Goal: Transaction & Acquisition: Purchase product/service

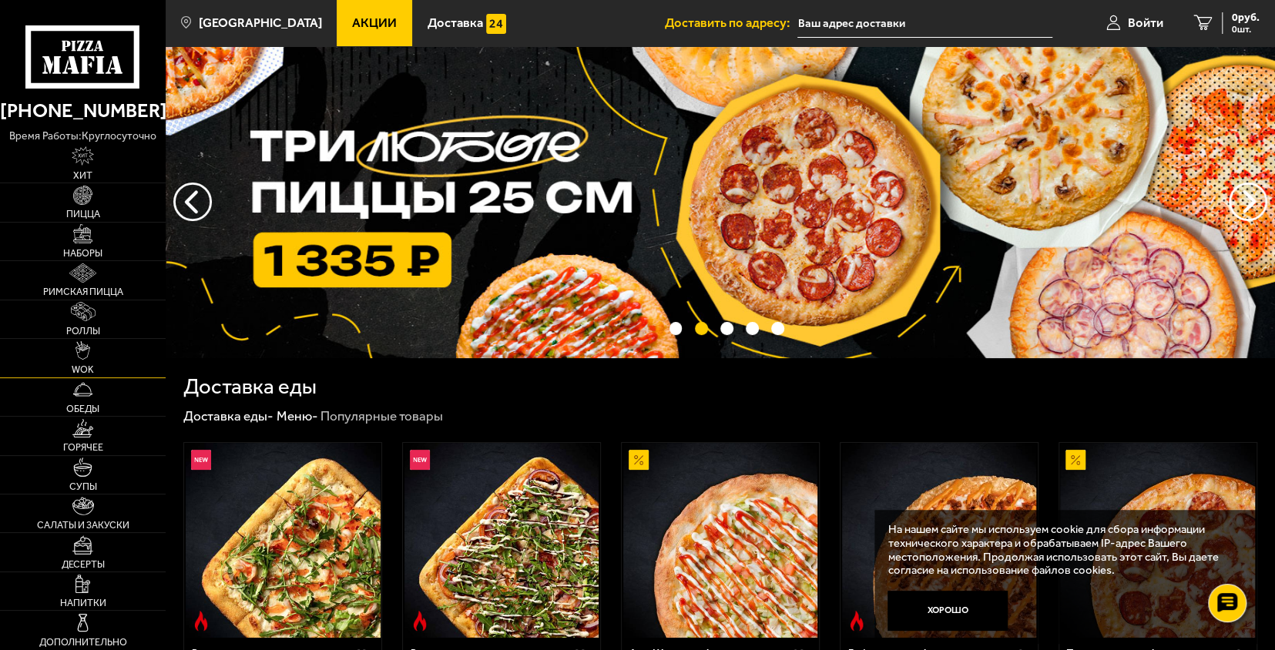
click at [115, 364] on link "WOK" at bounding box center [83, 358] width 166 height 38
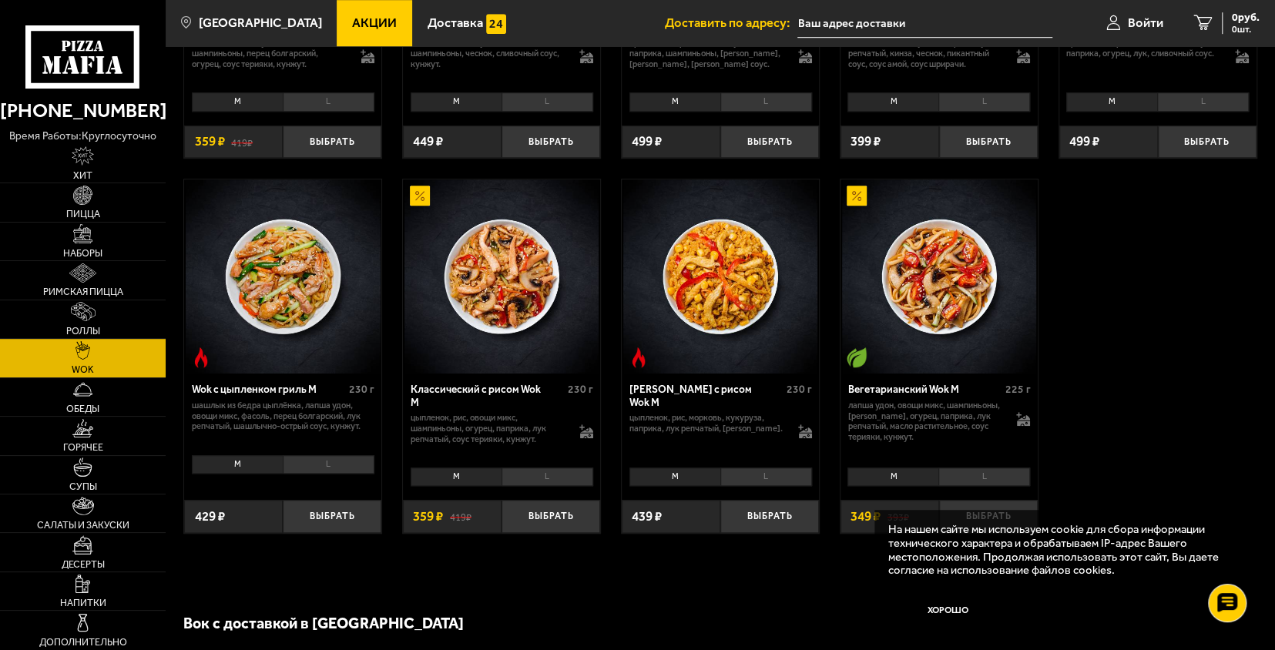
scroll to position [693, 0]
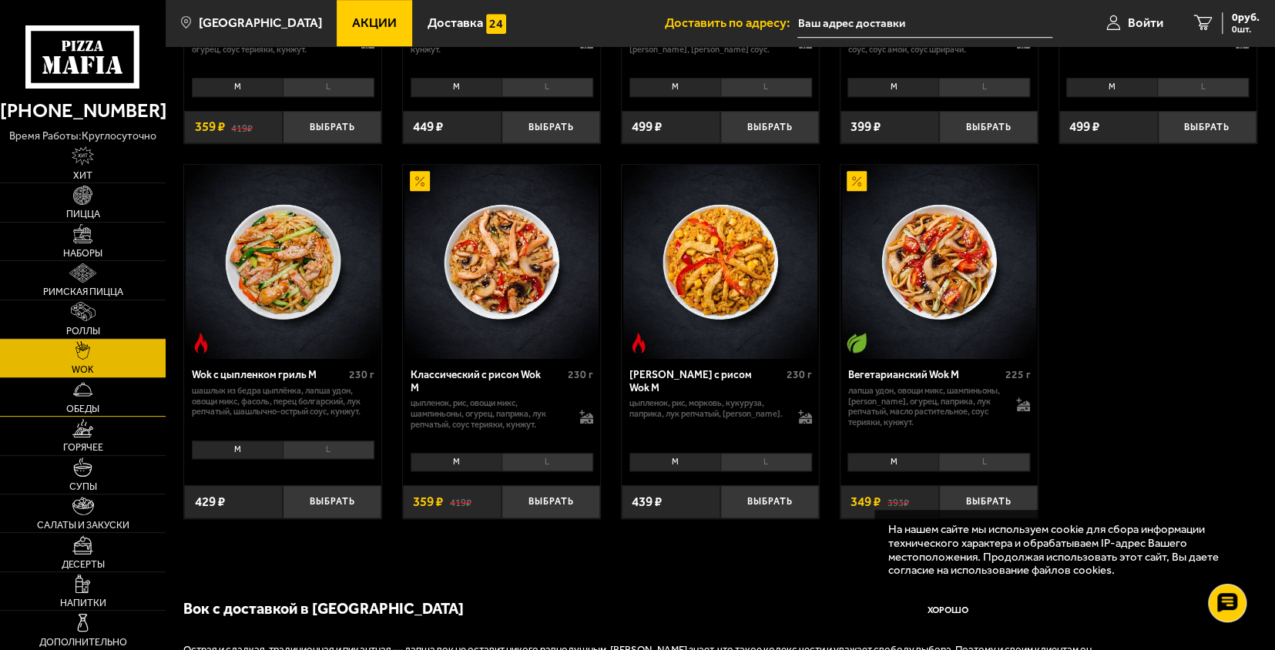
click at [103, 402] on link "Обеды" at bounding box center [83, 397] width 166 height 38
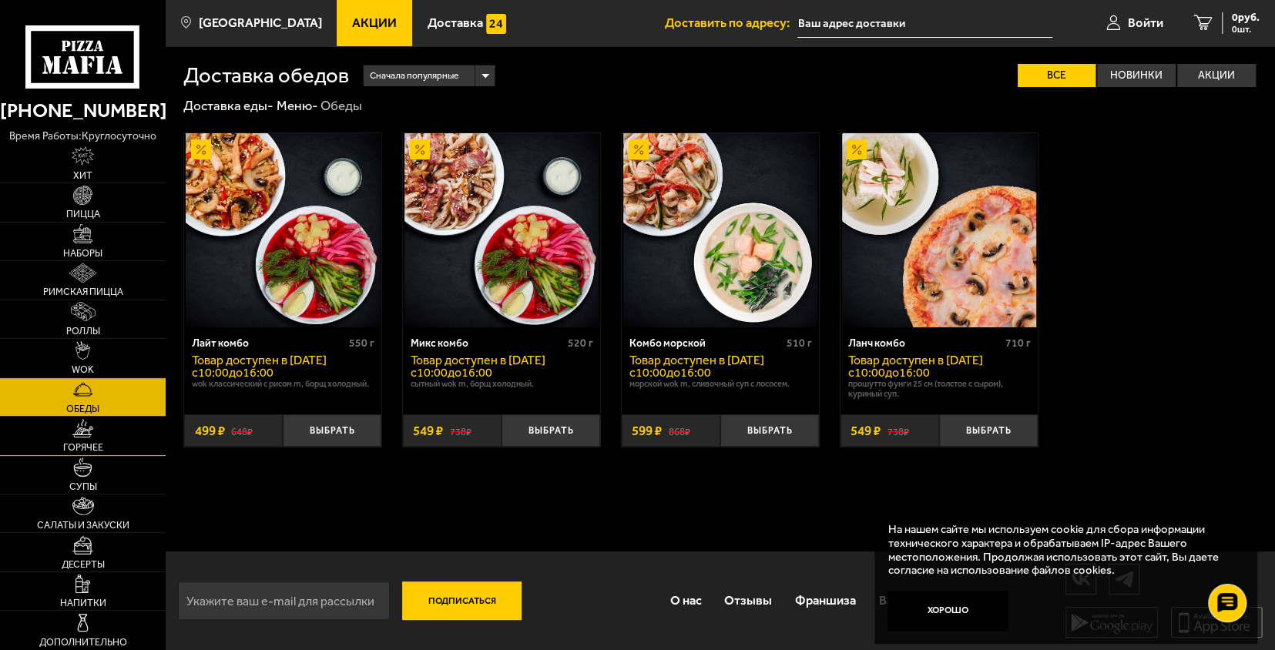
click at [125, 441] on link "Горячее" at bounding box center [83, 436] width 166 height 38
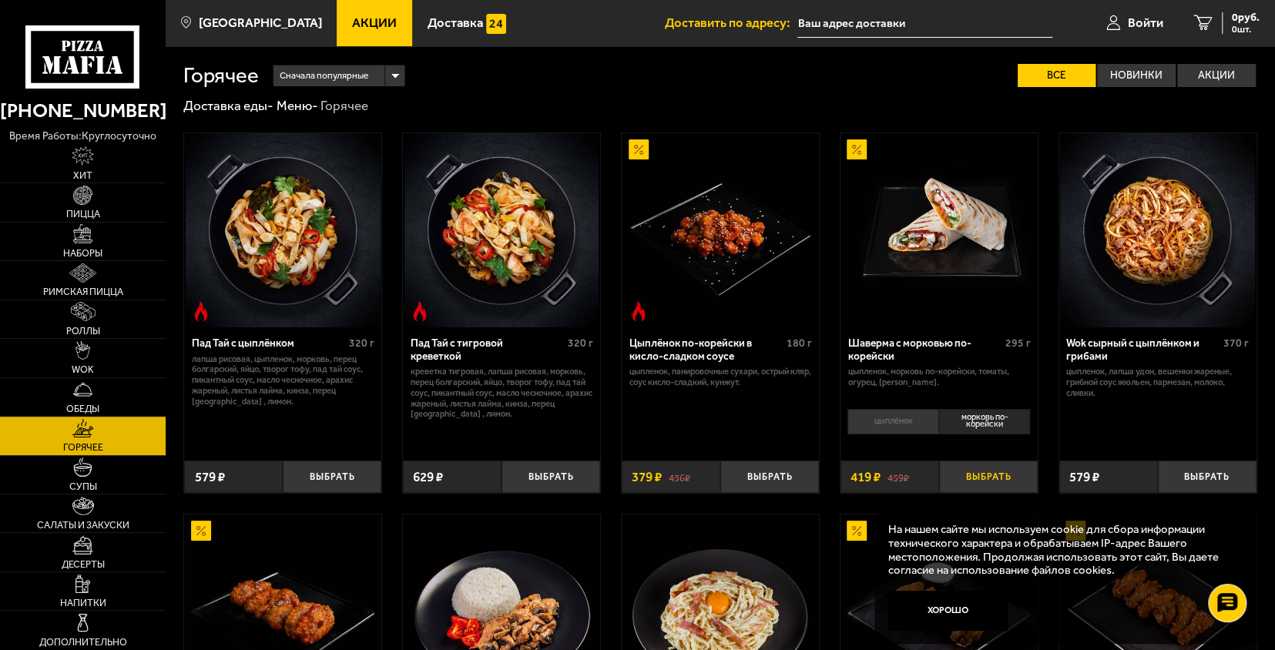
click at [989, 482] on button "Выбрать" at bounding box center [988, 477] width 99 height 32
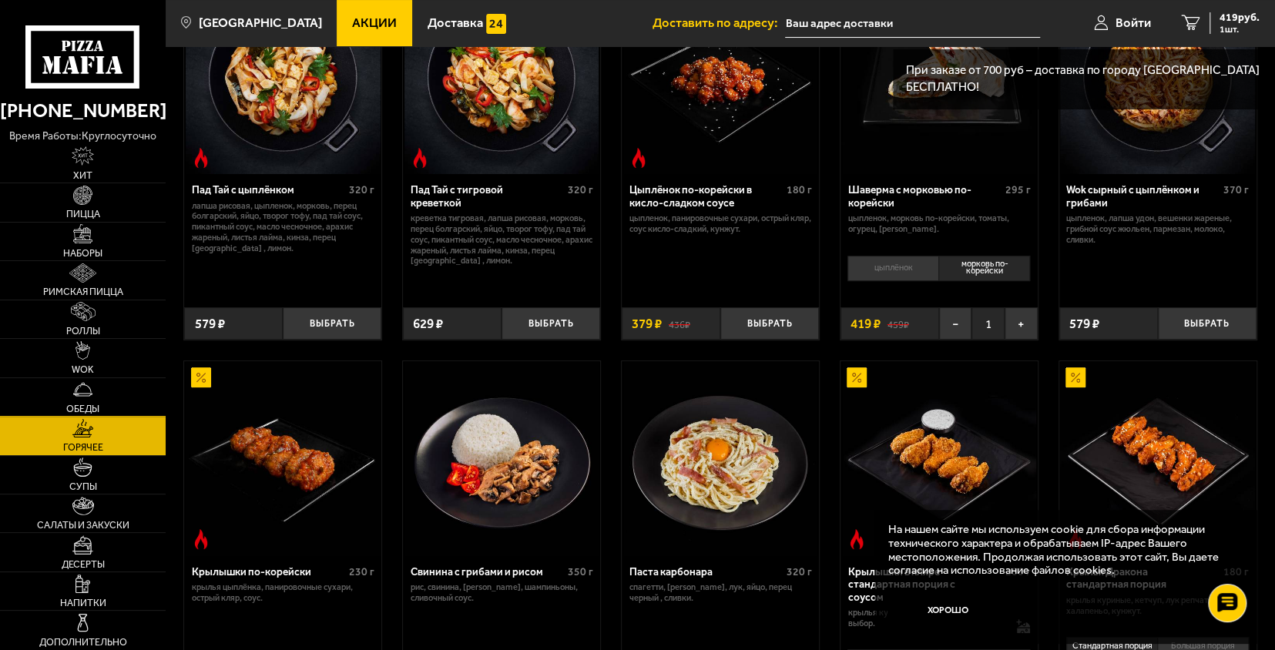
scroll to position [154, 0]
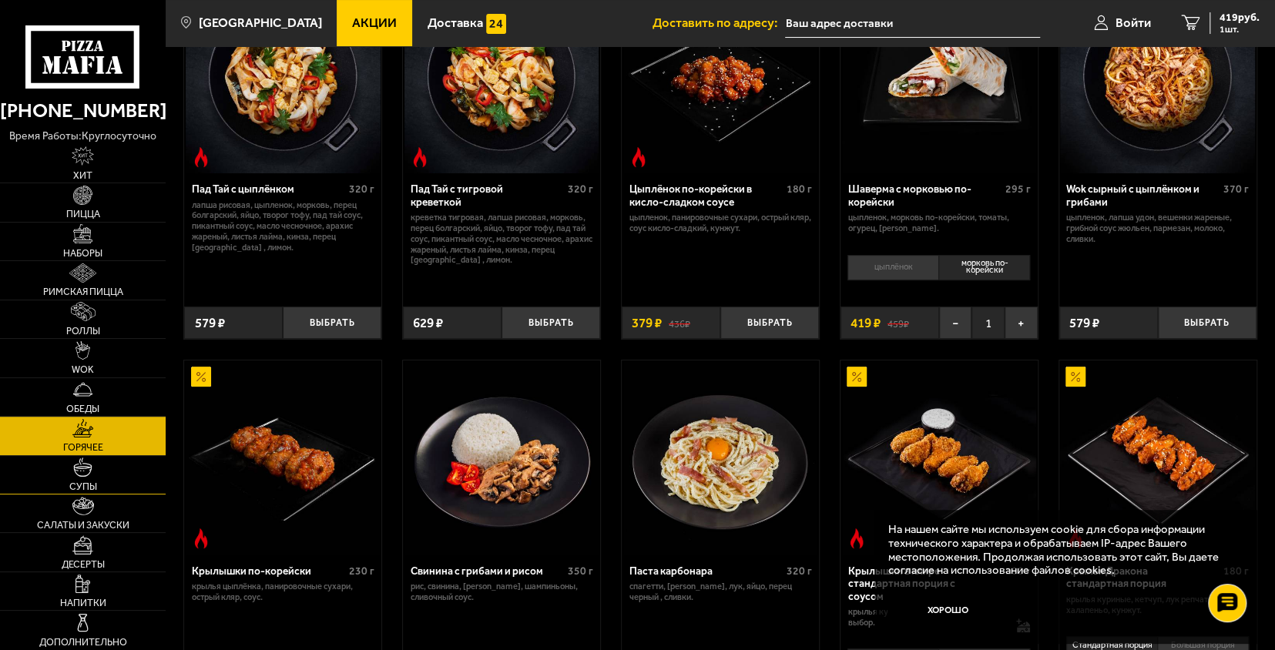
click at [109, 482] on link "Супы" at bounding box center [83, 475] width 166 height 38
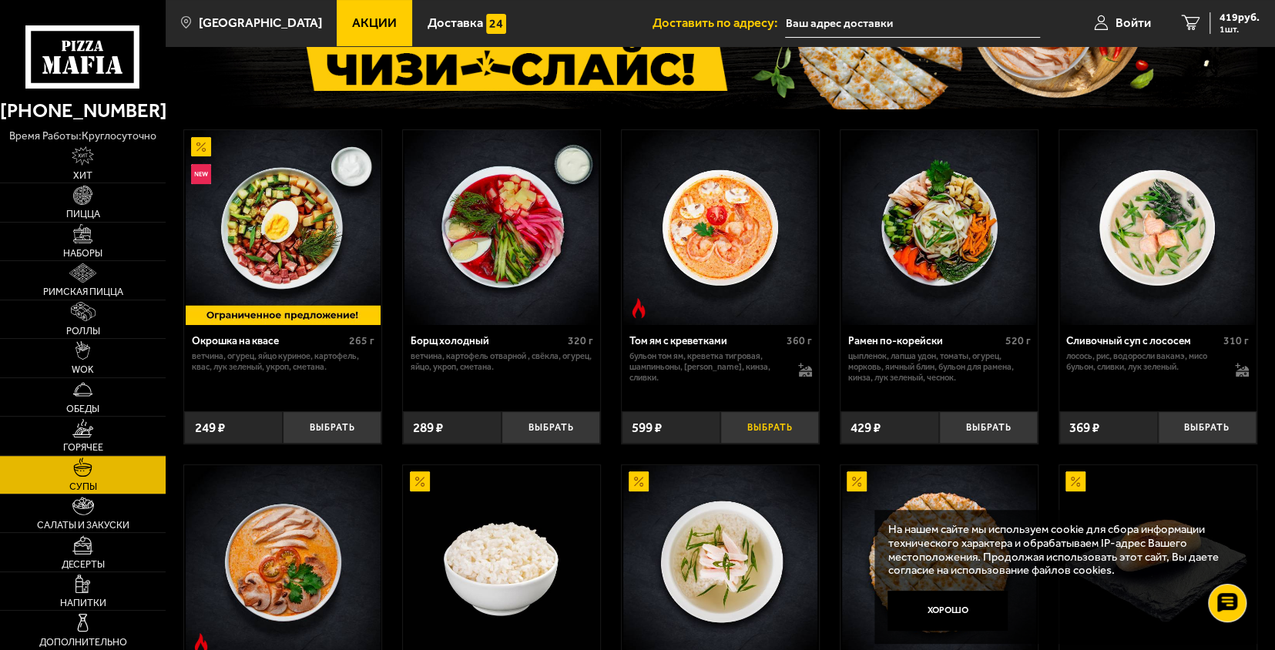
scroll to position [159, 0]
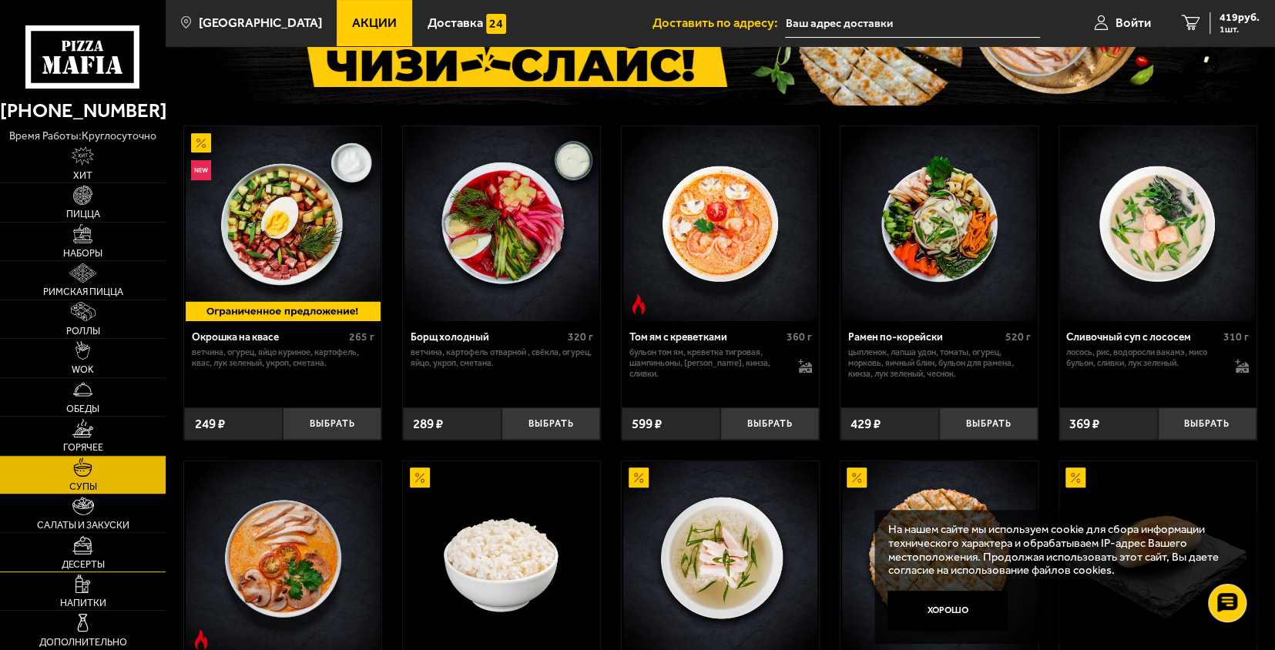
click at [120, 555] on link "Десерты" at bounding box center [83, 552] width 166 height 38
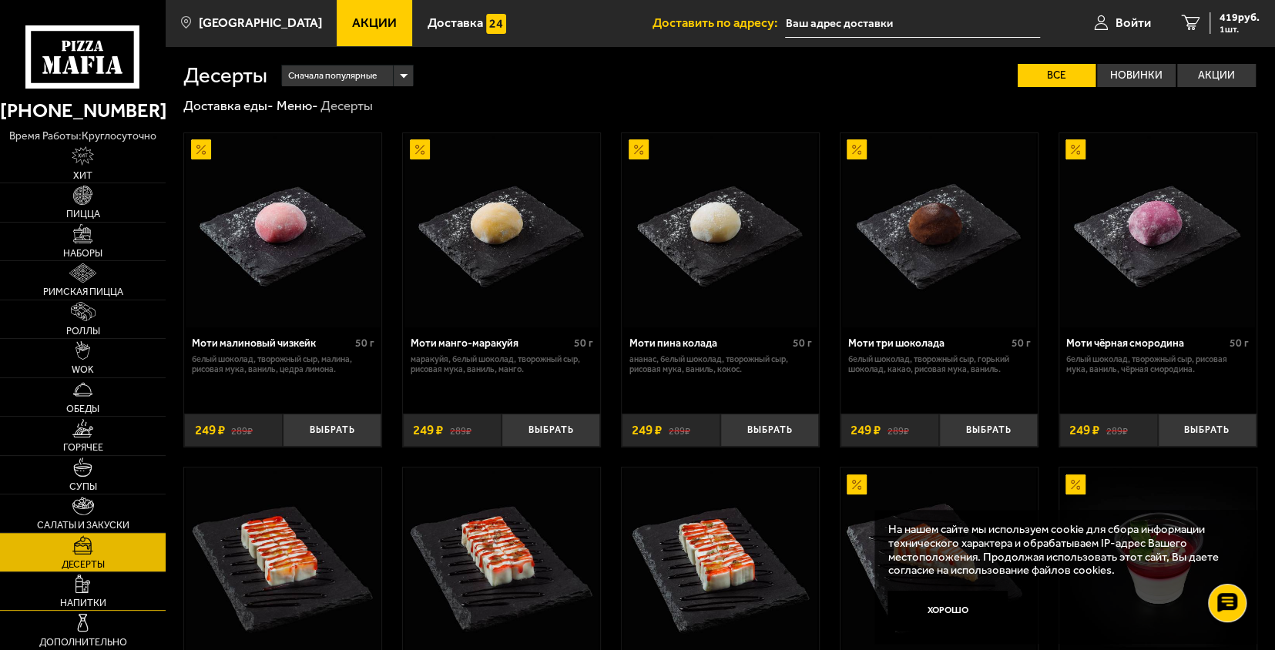
click at [117, 598] on link "Напитки" at bounding box center [83, 591] width 166 height 38
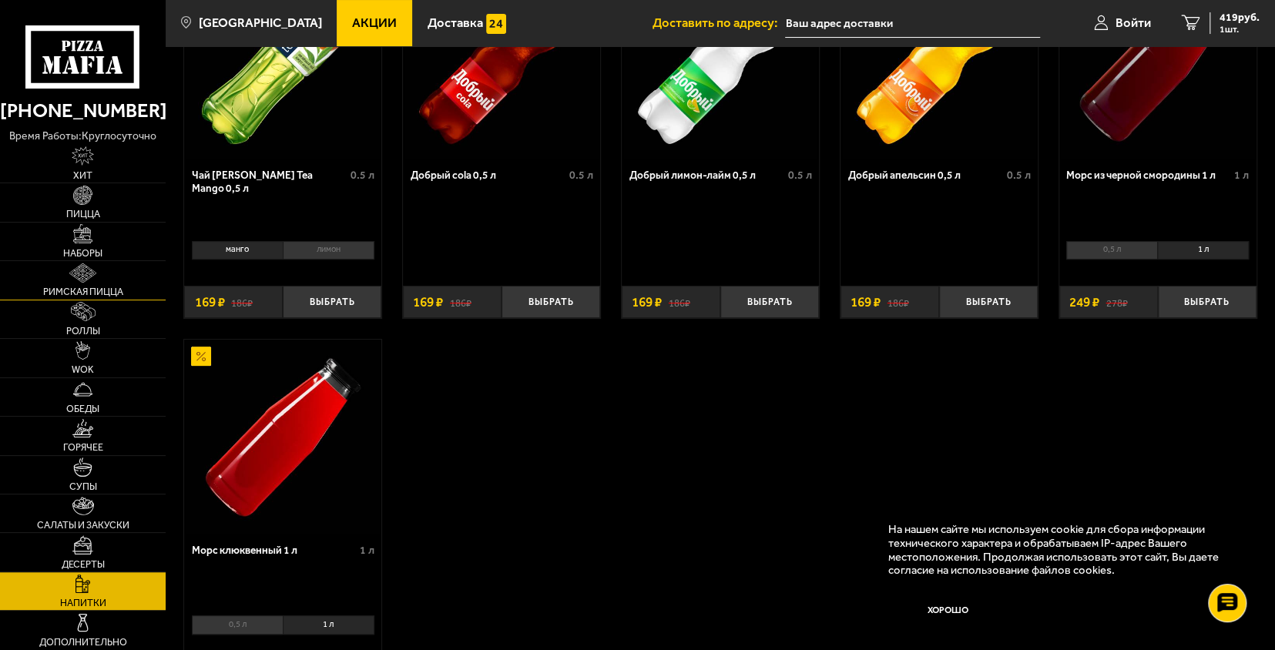
scroll to position [46, 0]
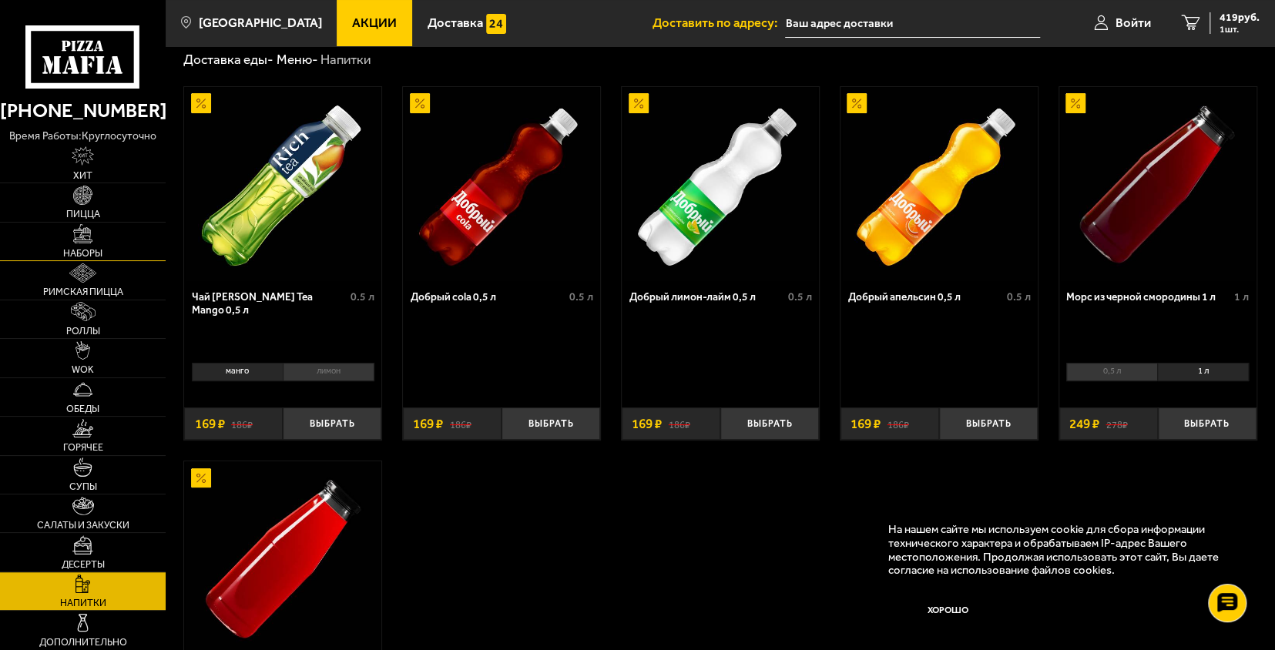
click at [109, 251] on link "Наборы" at bounding box center [83, 242] width 166 height 38
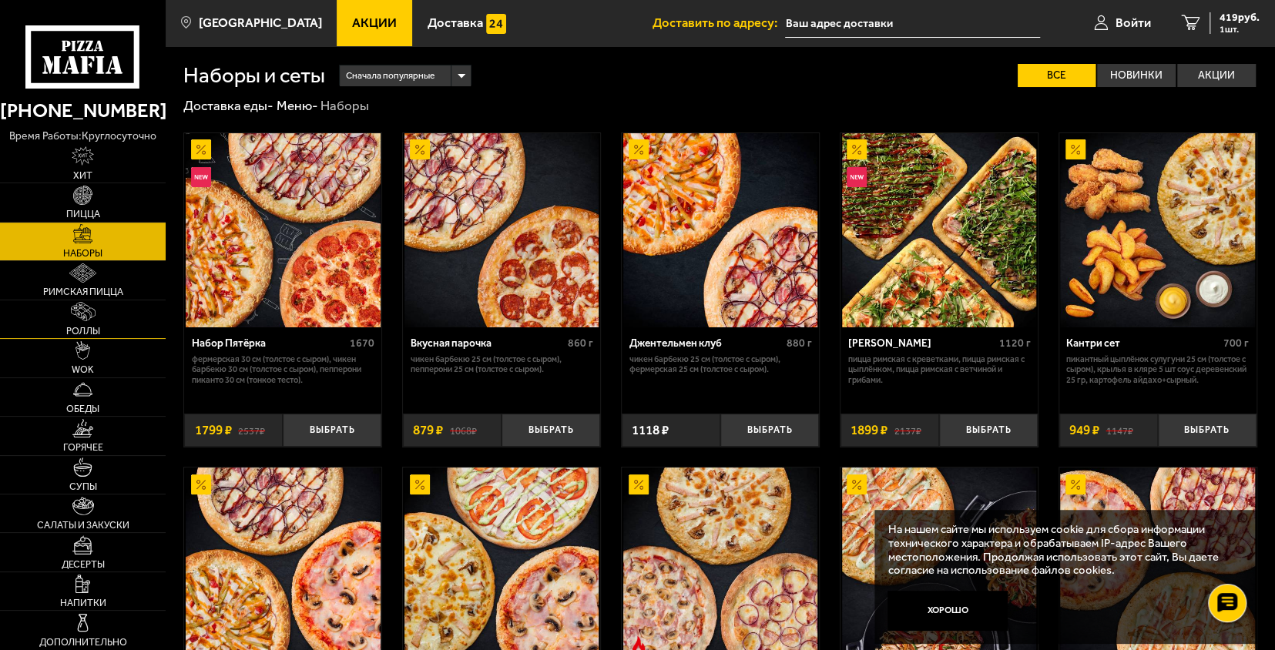
click at [106, 305] on link "Роллы" at bounding box center [83, 319] width 166 height 38
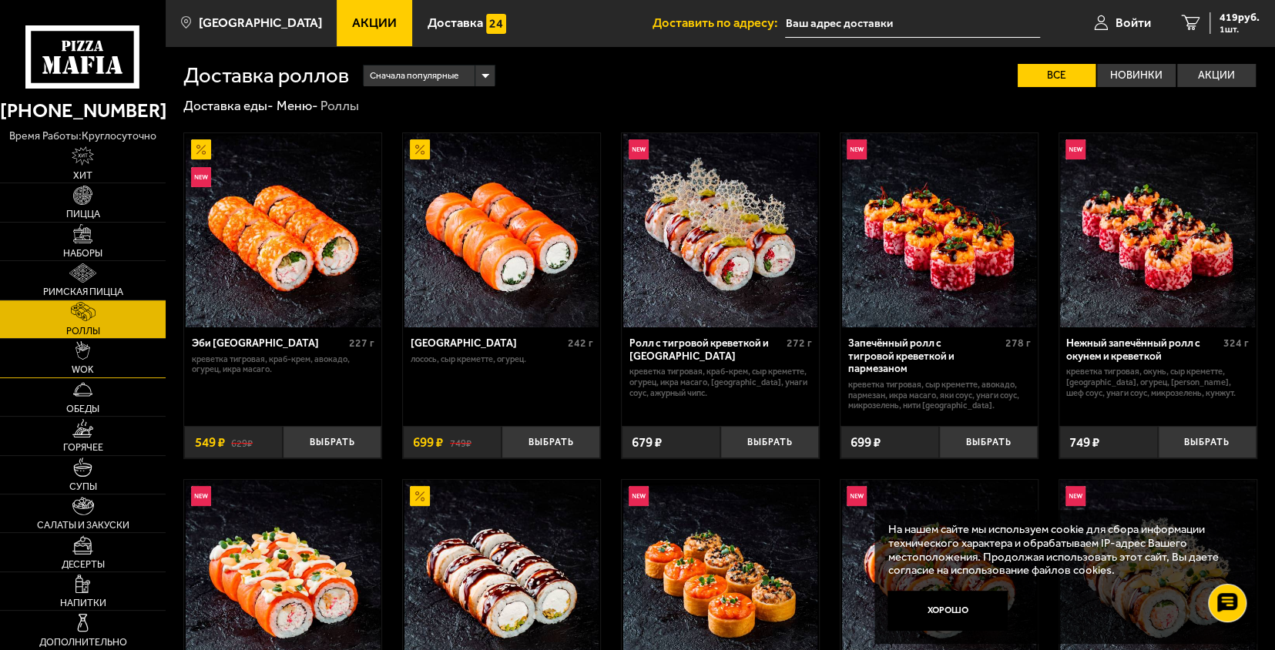
click at [117, 360] on link "WOK" at bounding box center [83, 358] width 166 height 38
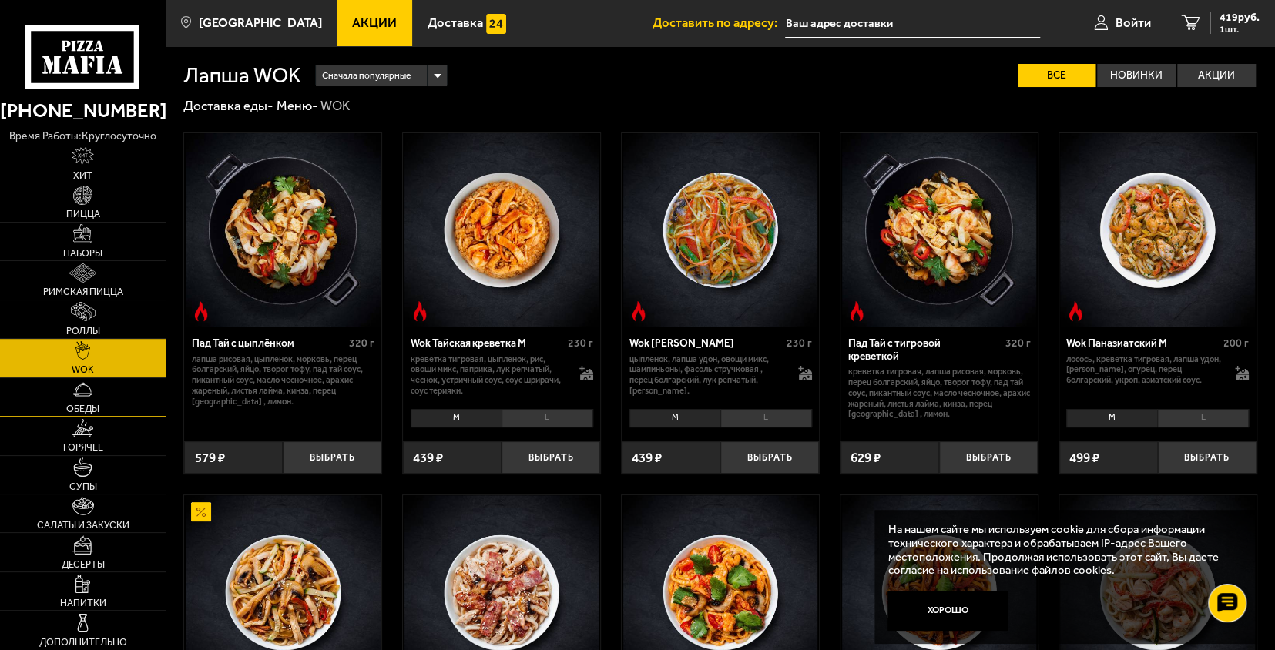
click at [143, 407] on link "Обеды" at bounding box center [83, 397] width 166 height 38
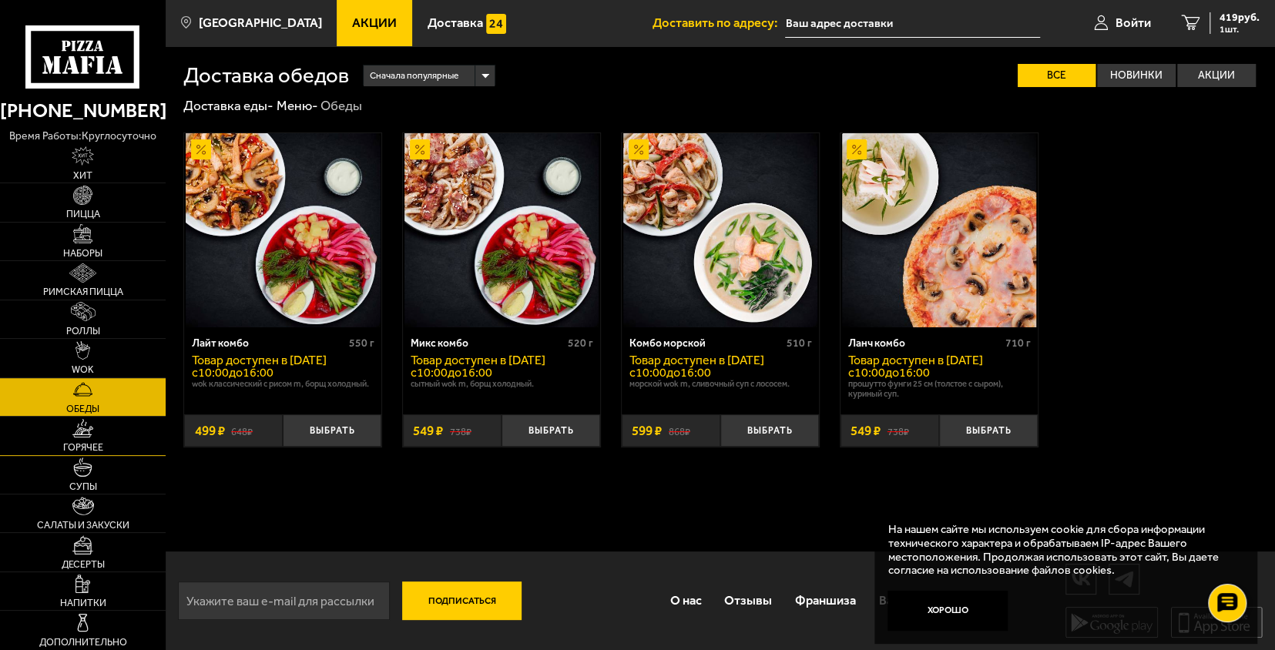
click at [137, 428] on link "Горячее" at bounding box center [83, 436] width 166 height 38
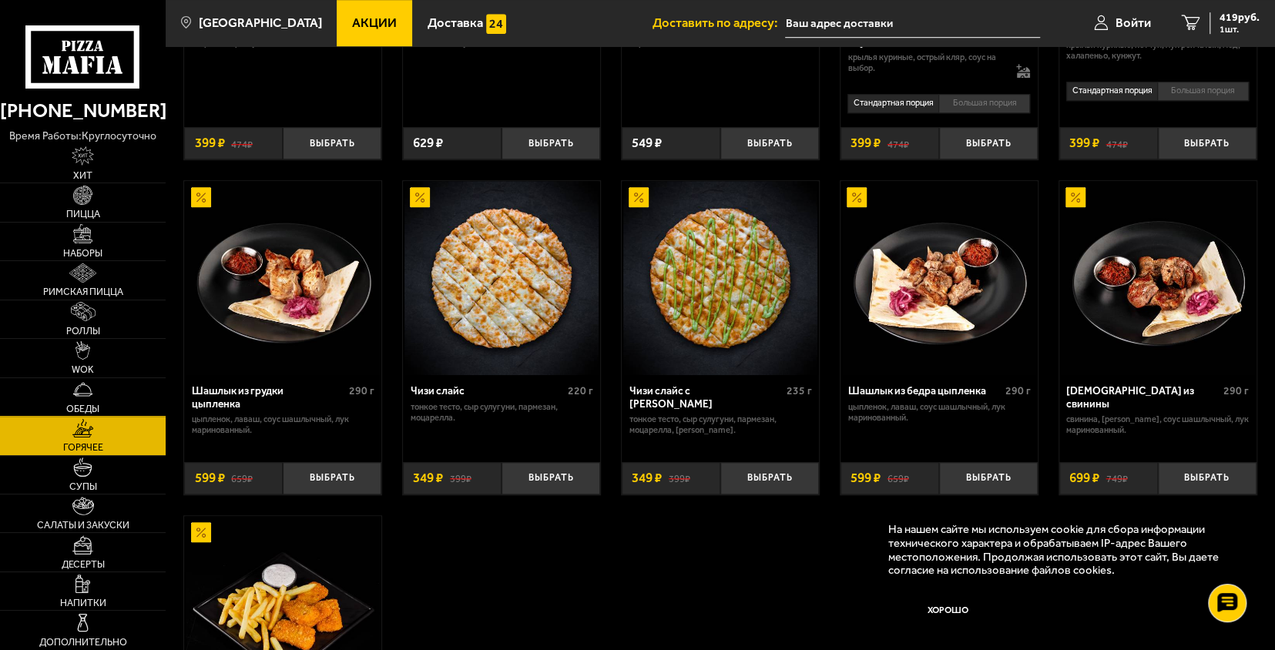
scroll to position [693, 0]
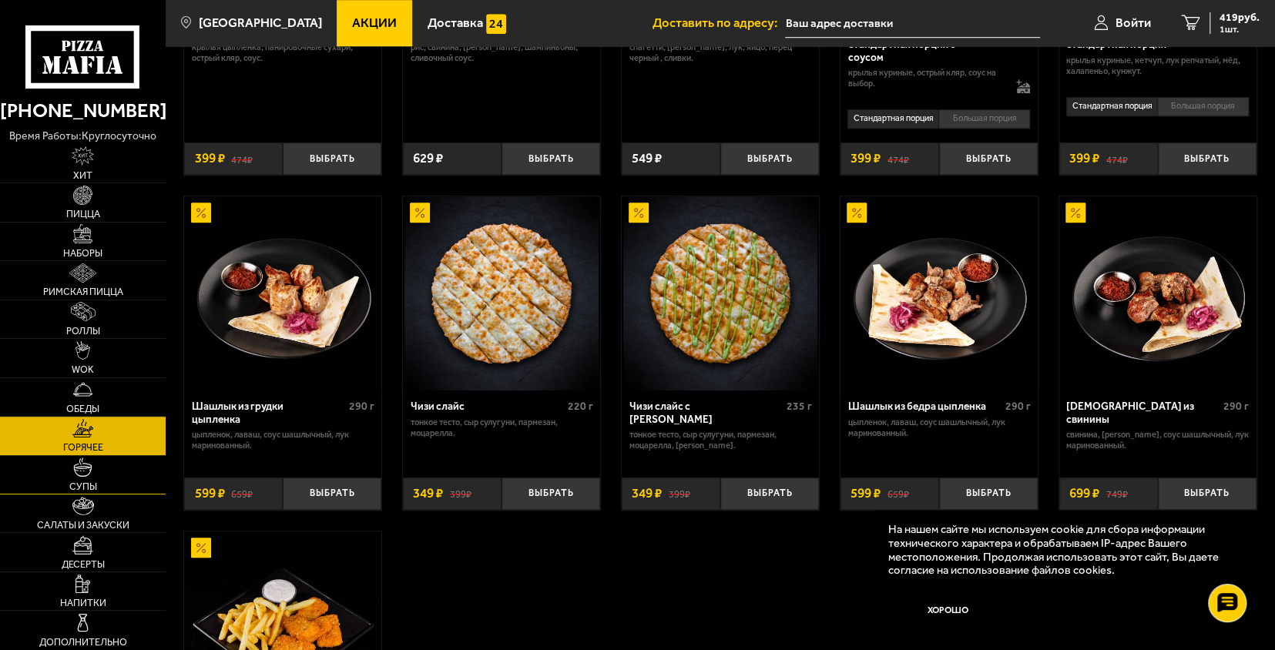
click at [119, 484] on link "Супы" at bounding box center [83, 475] width 166 height 38
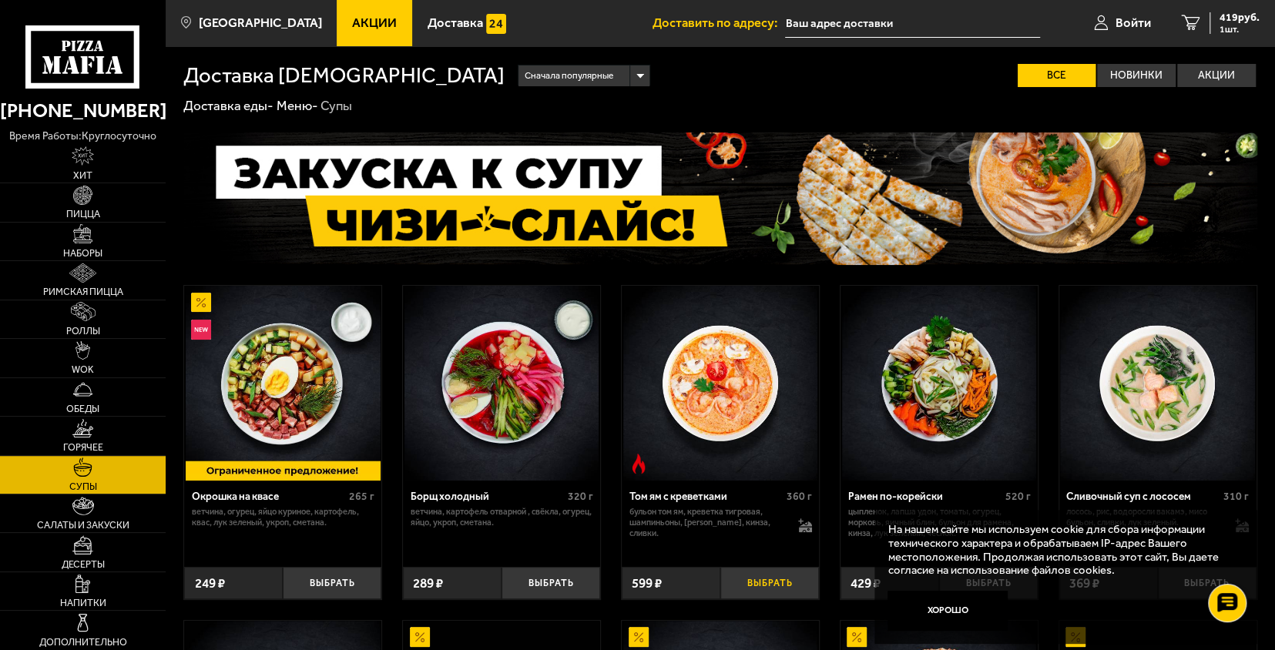
click at [771, 575] on button "Выбрать" at bounding box center [769, 583] width 99 height 32
click at [361, 35] on link "Акции" at bounding box center [375, 23] width 76 height 46
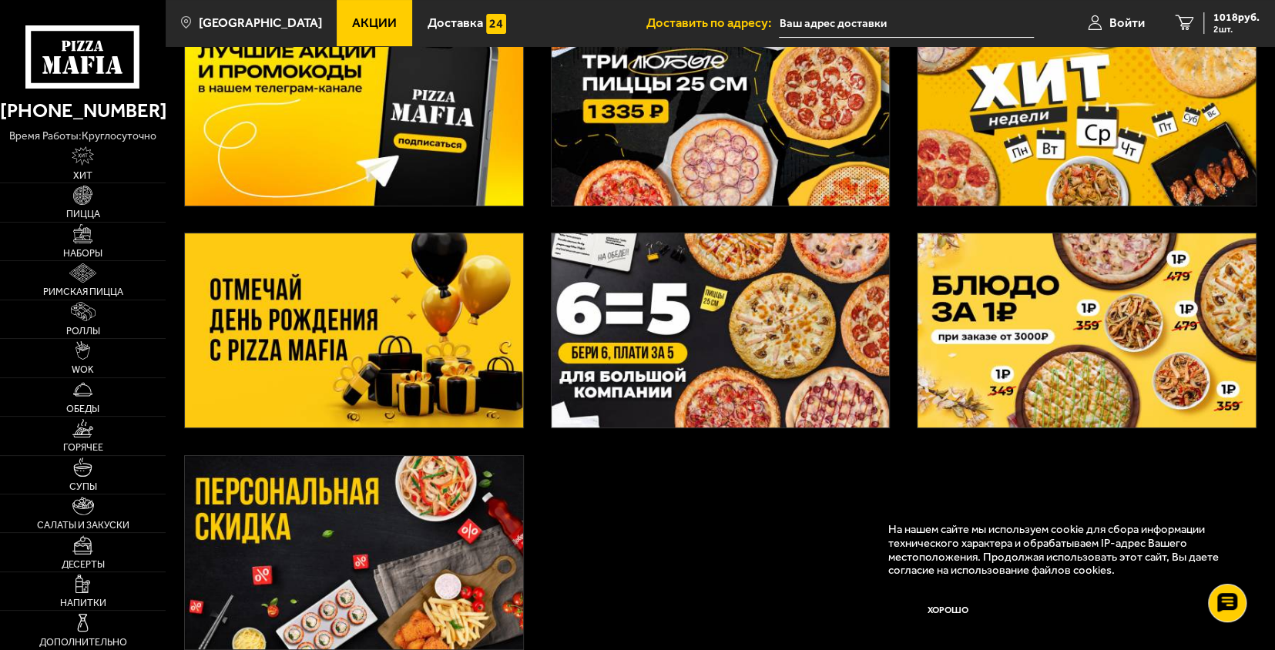
scroll to position [154, 0]
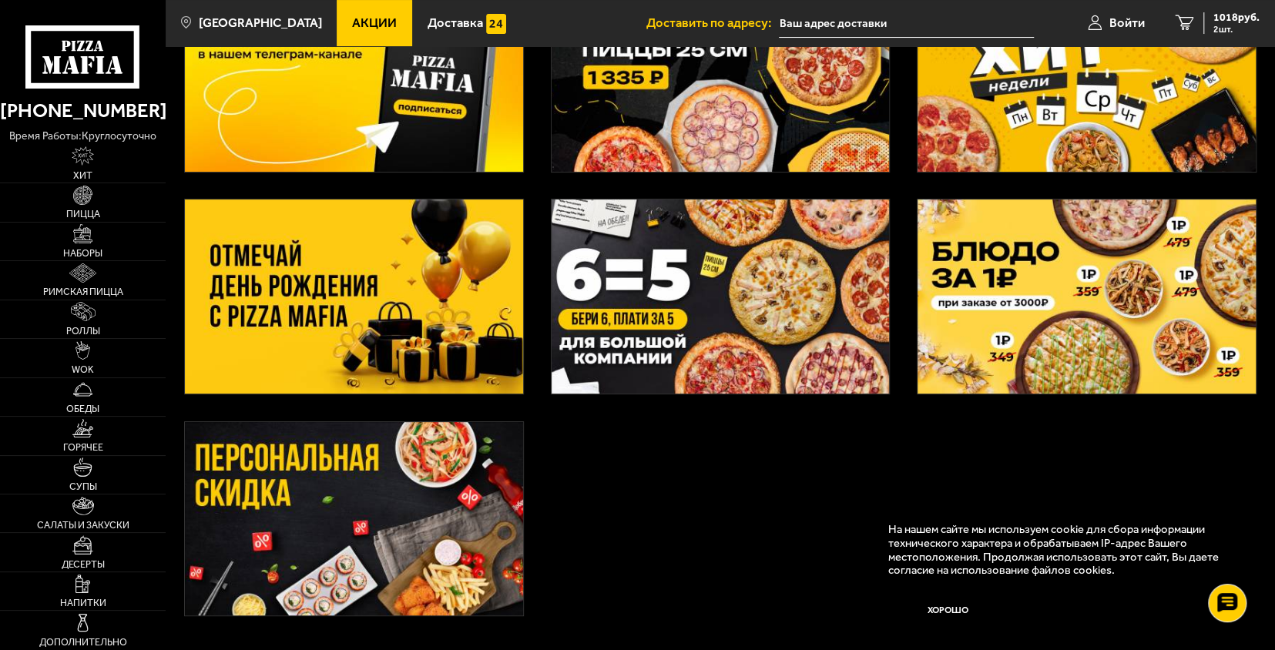
click at [399, 297] on img at bounding box center [354, 297] width 338 height 194
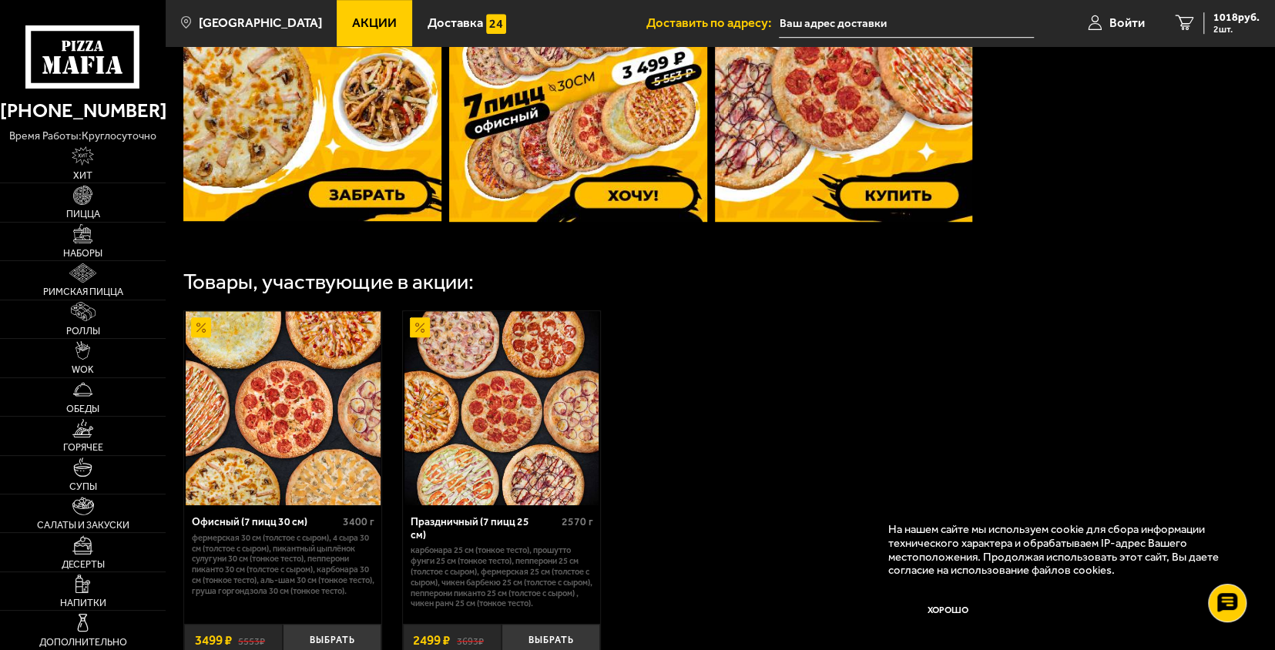
scroll to position [462, 0]
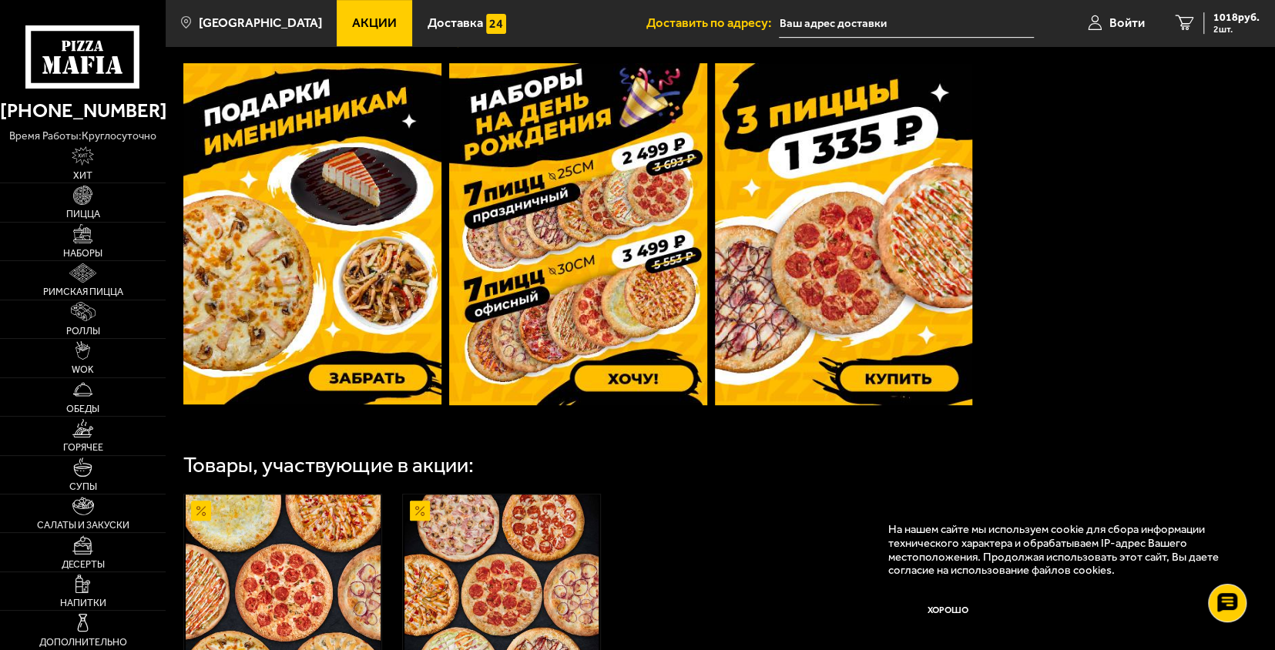
click at [333, 240] on img at bounding box center [312, 233] width 258 height 341
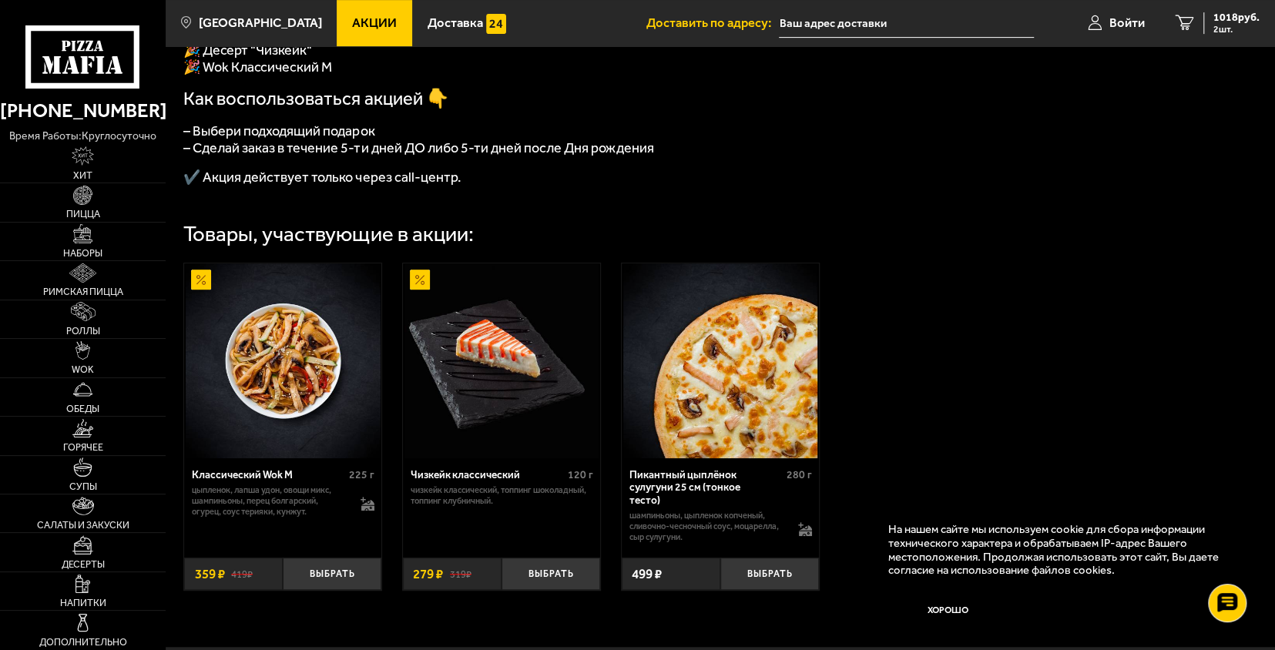
scroll to position [231, 0]
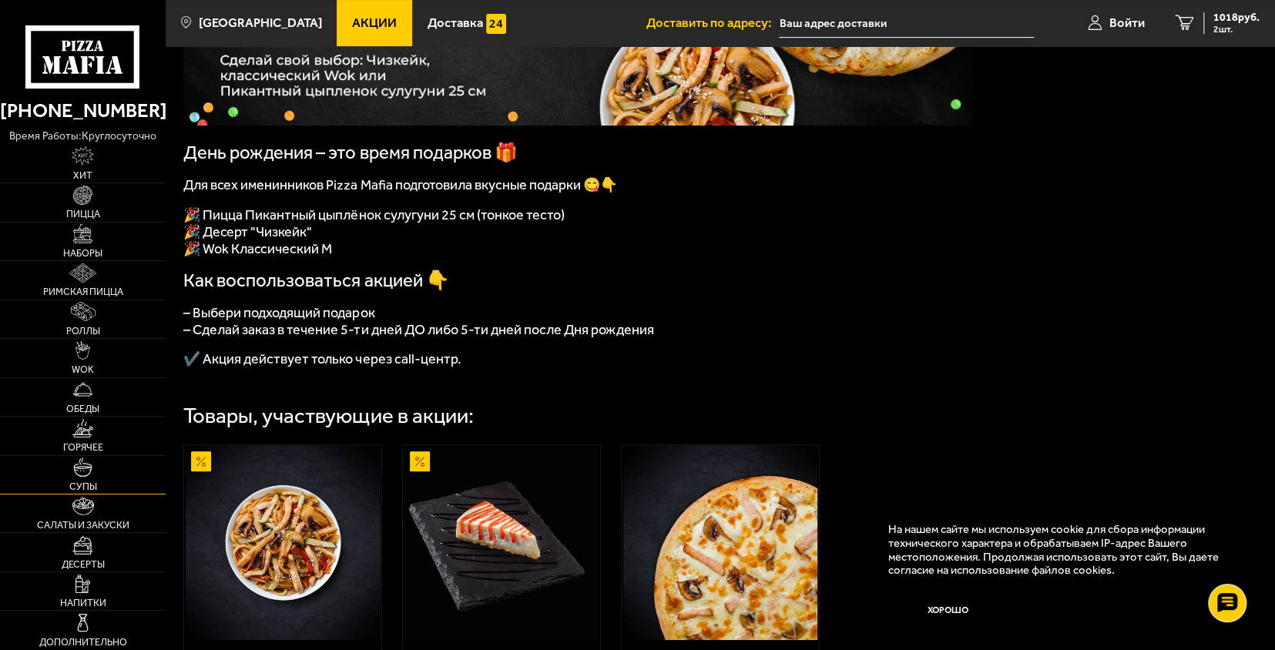
click at [123, 477] on link "Супы" at bounding box center [83, 475] width 166 height 38
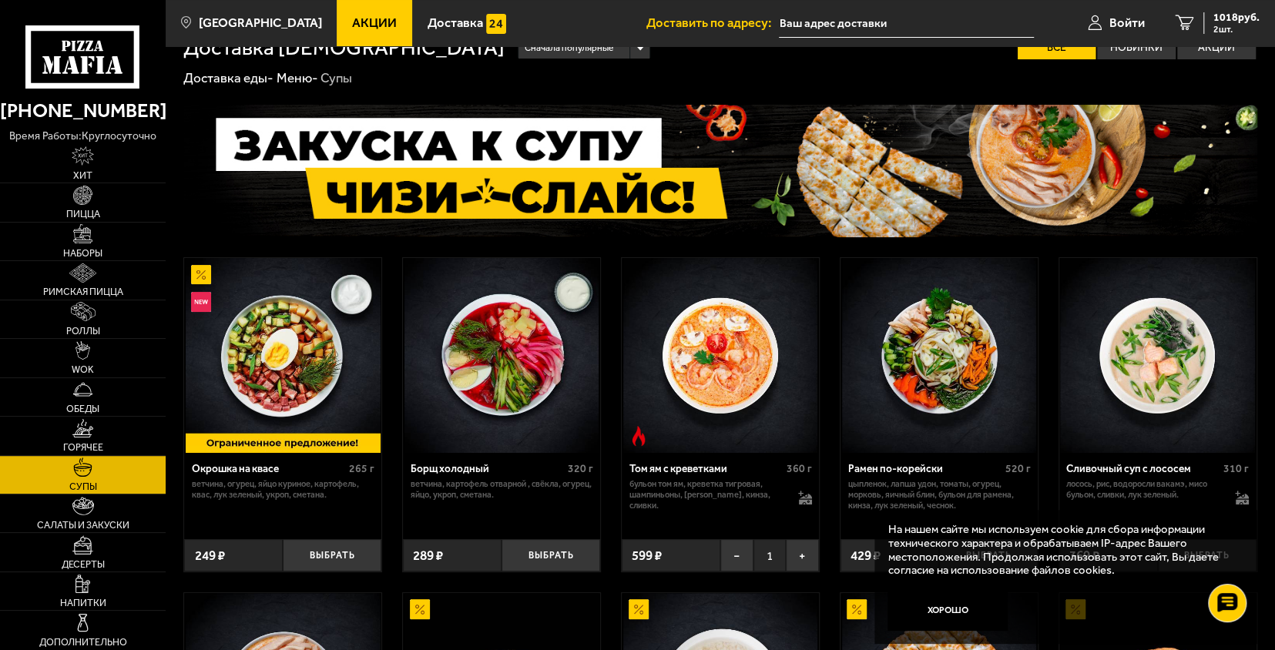
scroll to position [154, 0]
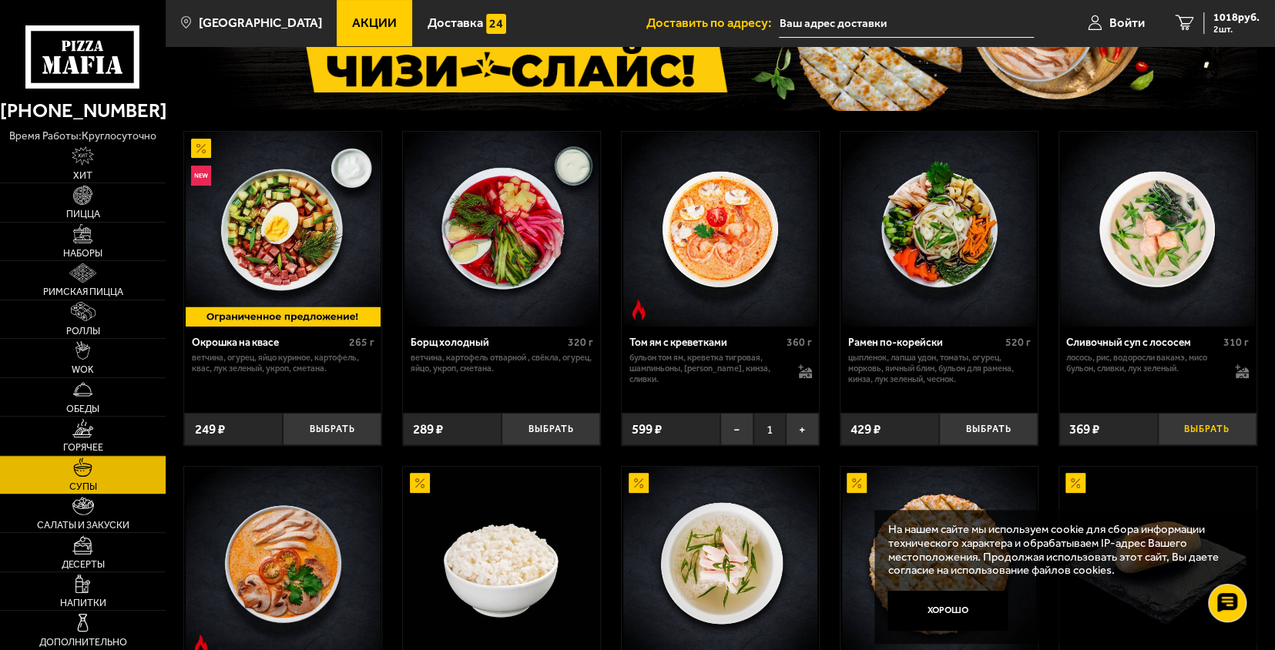
click at [1195, 431] on button "Выбрать" at bounding box center [1207, 429] width 99 height 32
click at [122, 168] on link "Хит" at bounding box center [83, 164] width 166 height 38
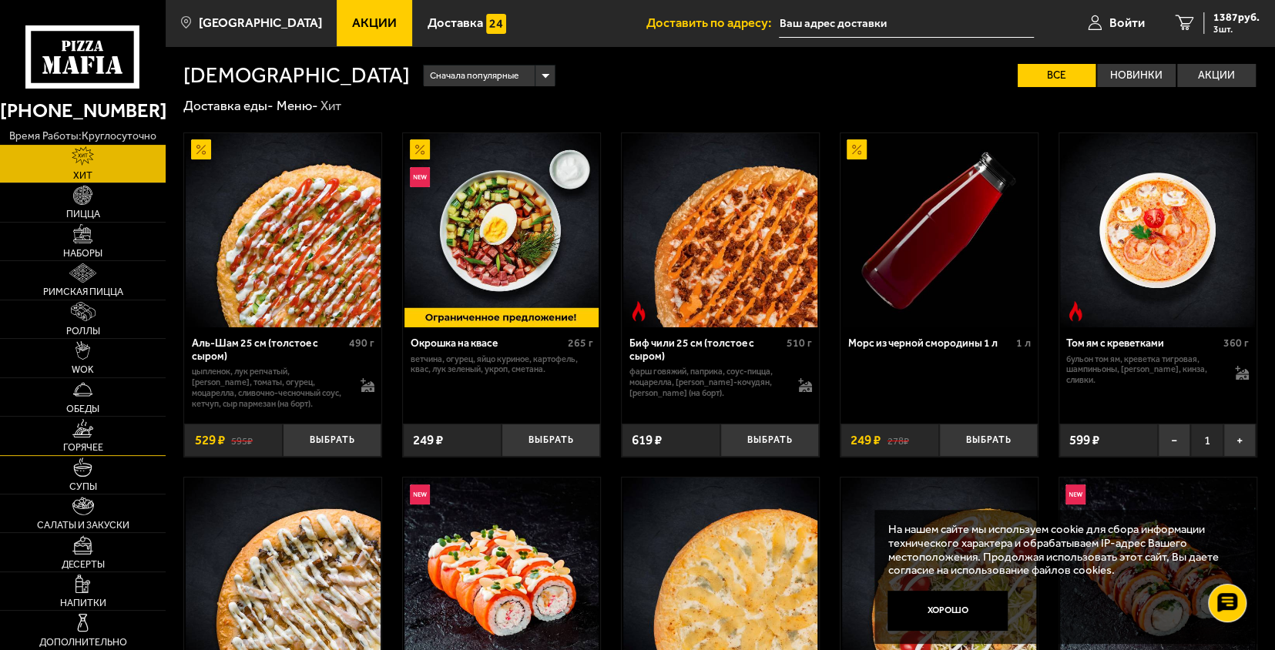
click at [104, 442] on link "Горячее" at bounding box center [83, 436] width 166 height 38
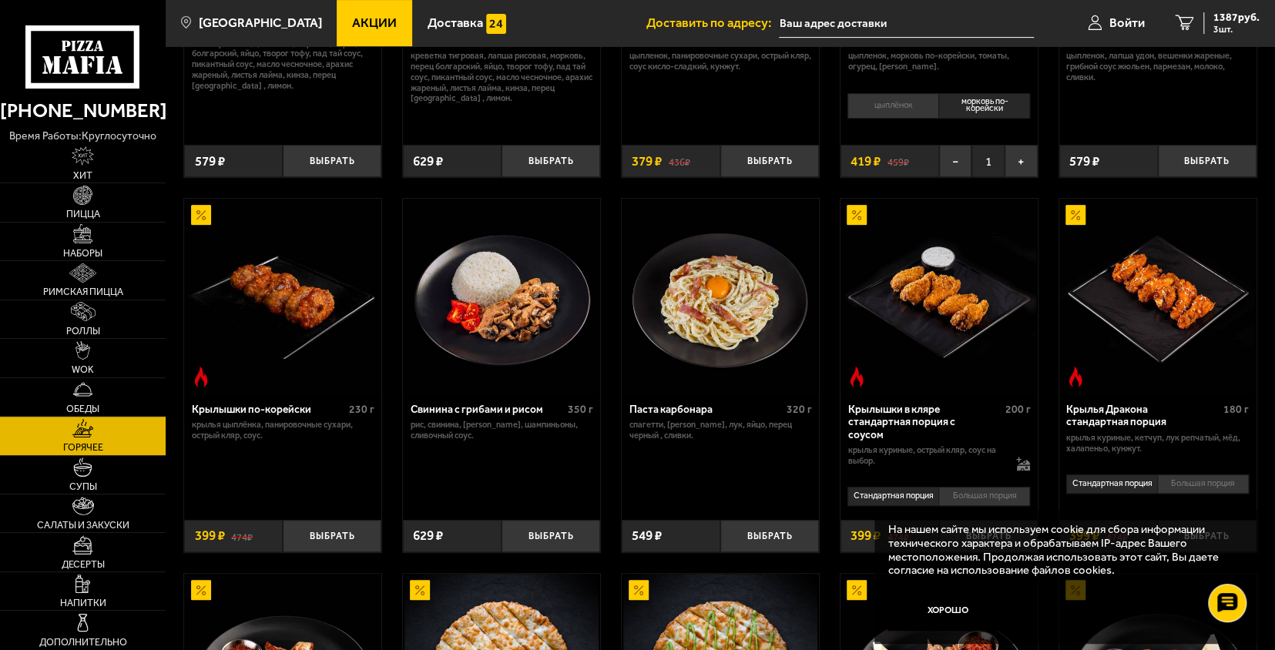
scroll to position [385, 0]
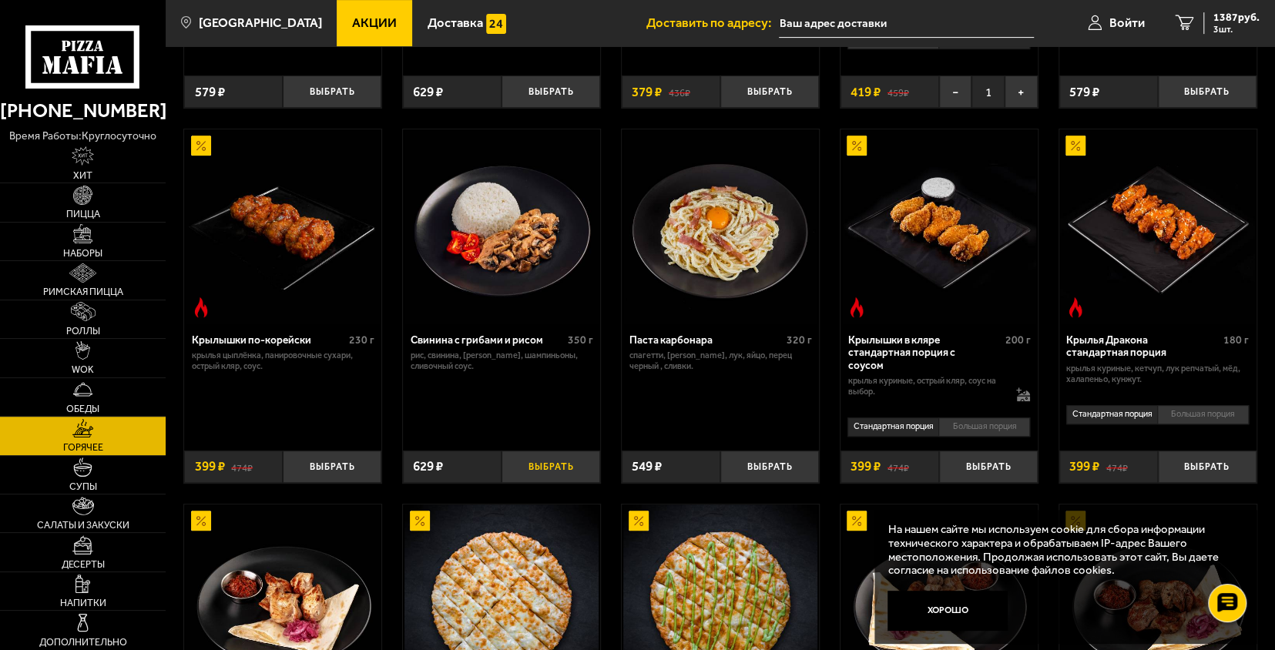
click at [552, 459] on button "Выбрать" at bounding box center [551, 467] width 99 height 32
click at [1232, 22] on span "2016 руб." at bounding box center [1236, 17] width 46 height 11
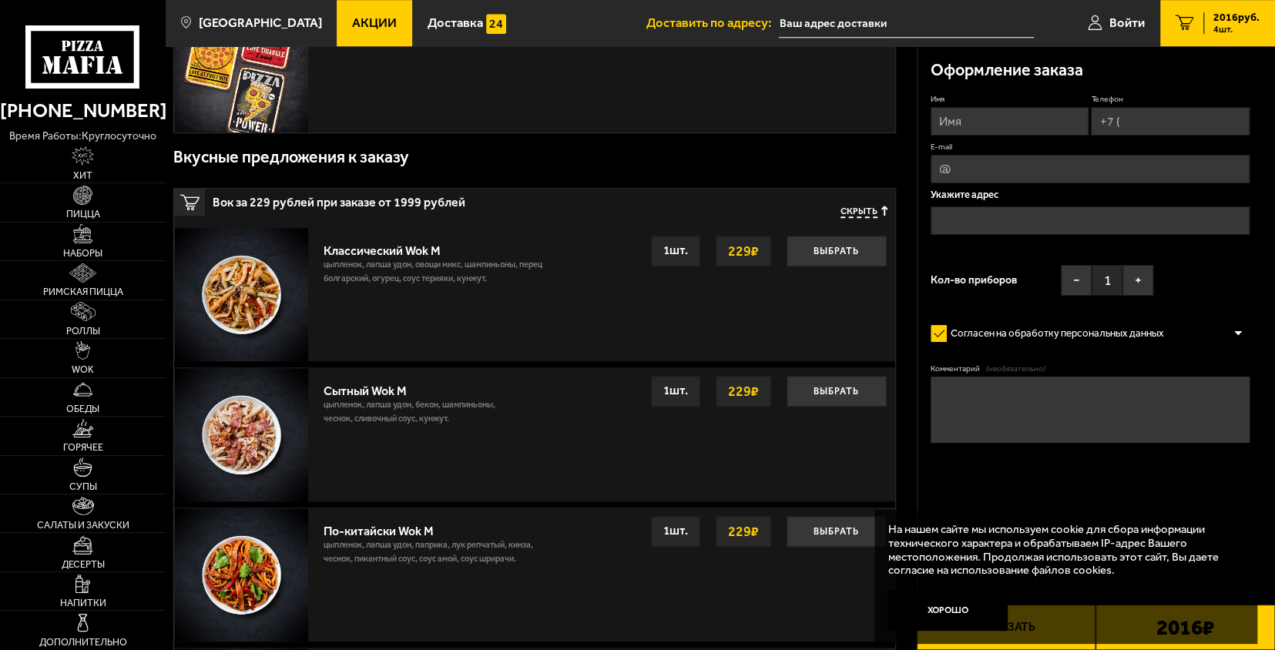
scroll to position [770, 0]
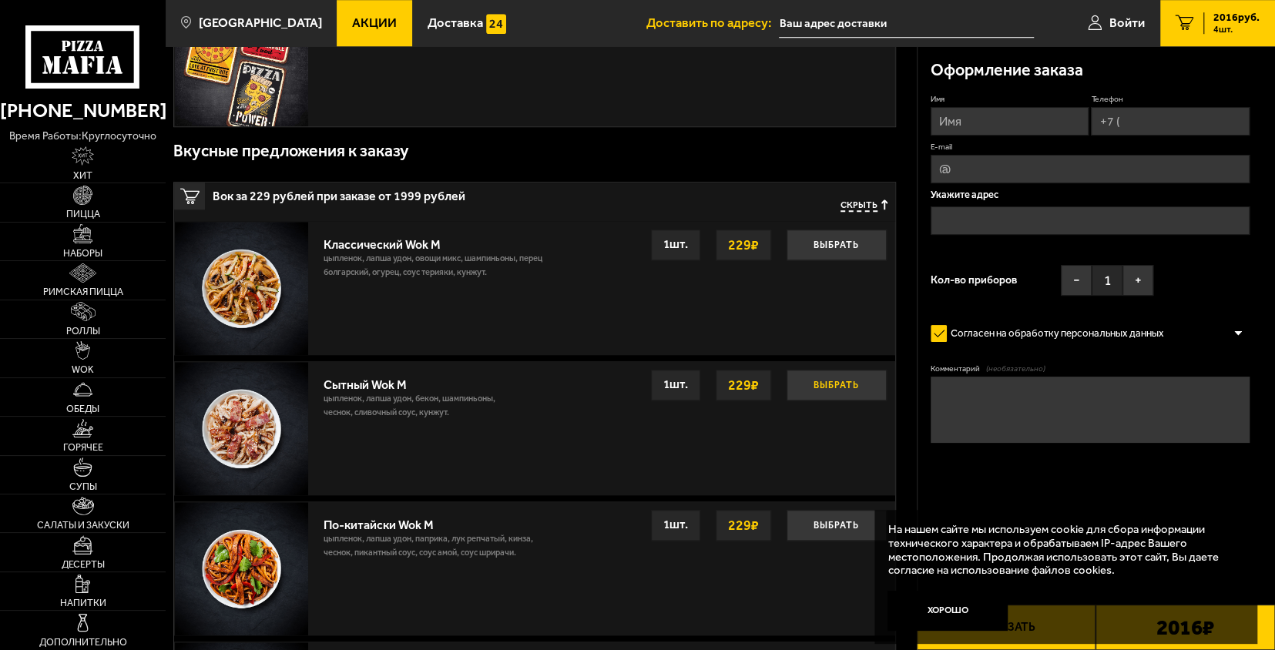
click at [823, 379] on button "Выбрать" at bounding box center [837, 385] width 100 height 31
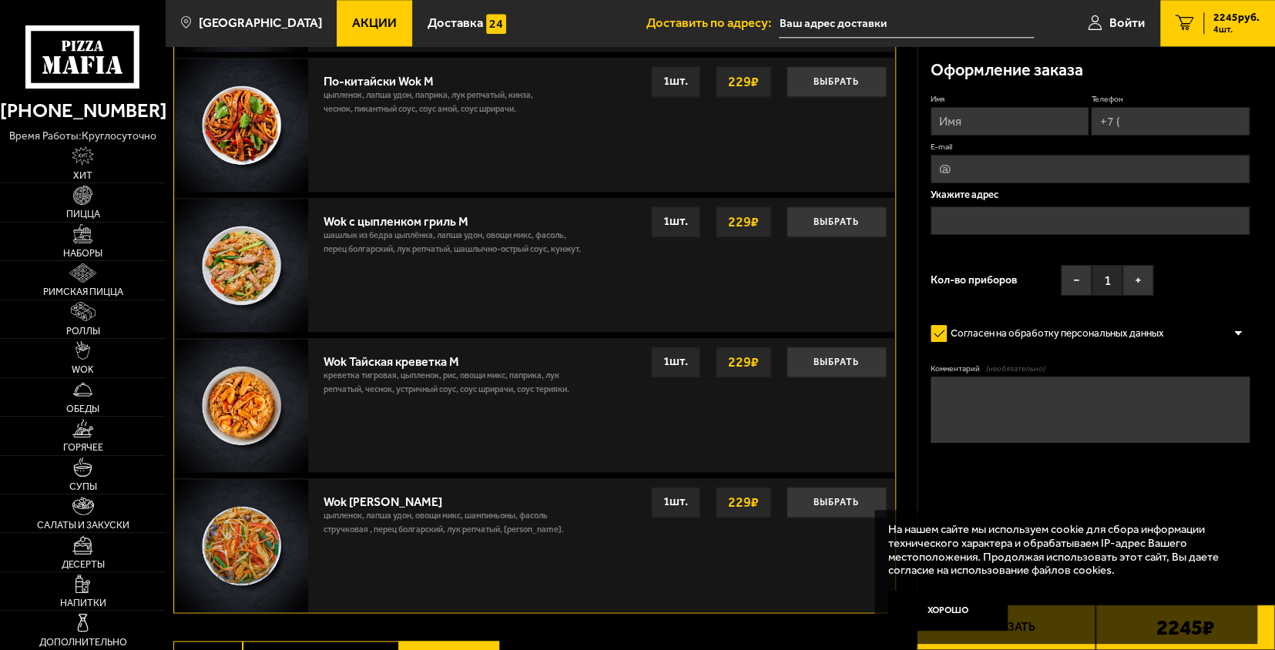
scroll to position [1464, 0]
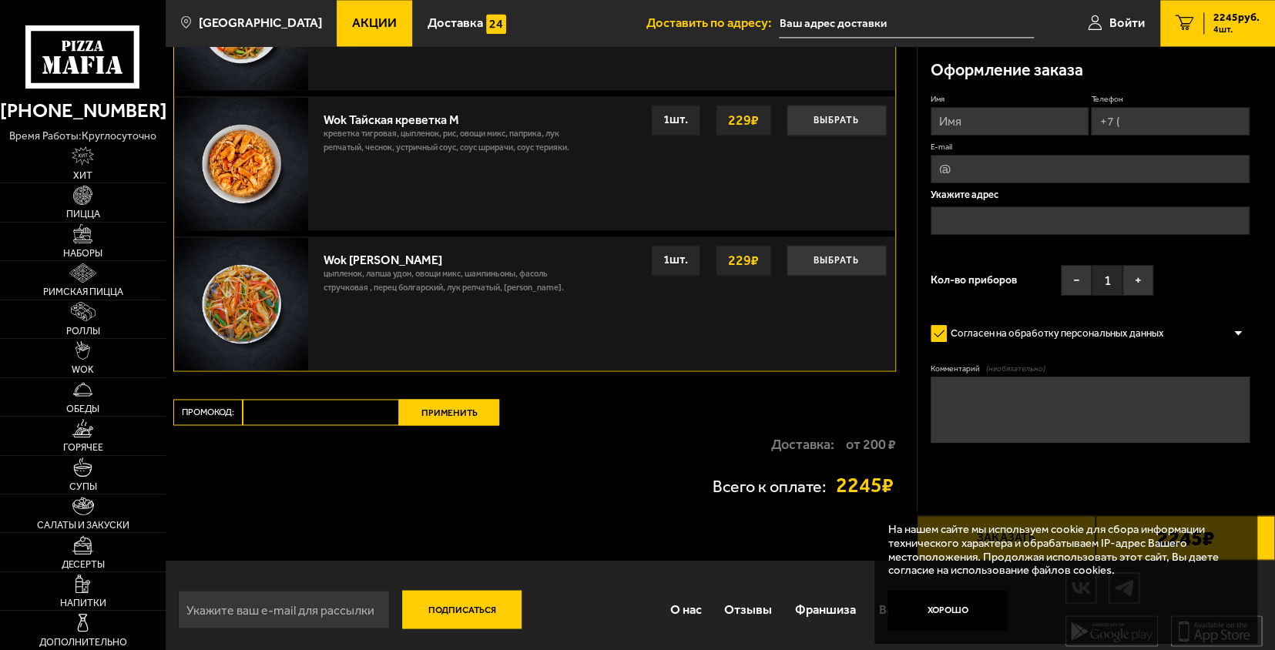
click at [278, 403] on input "Промокод:" at bounding box center [321, 412] width 156 height 26
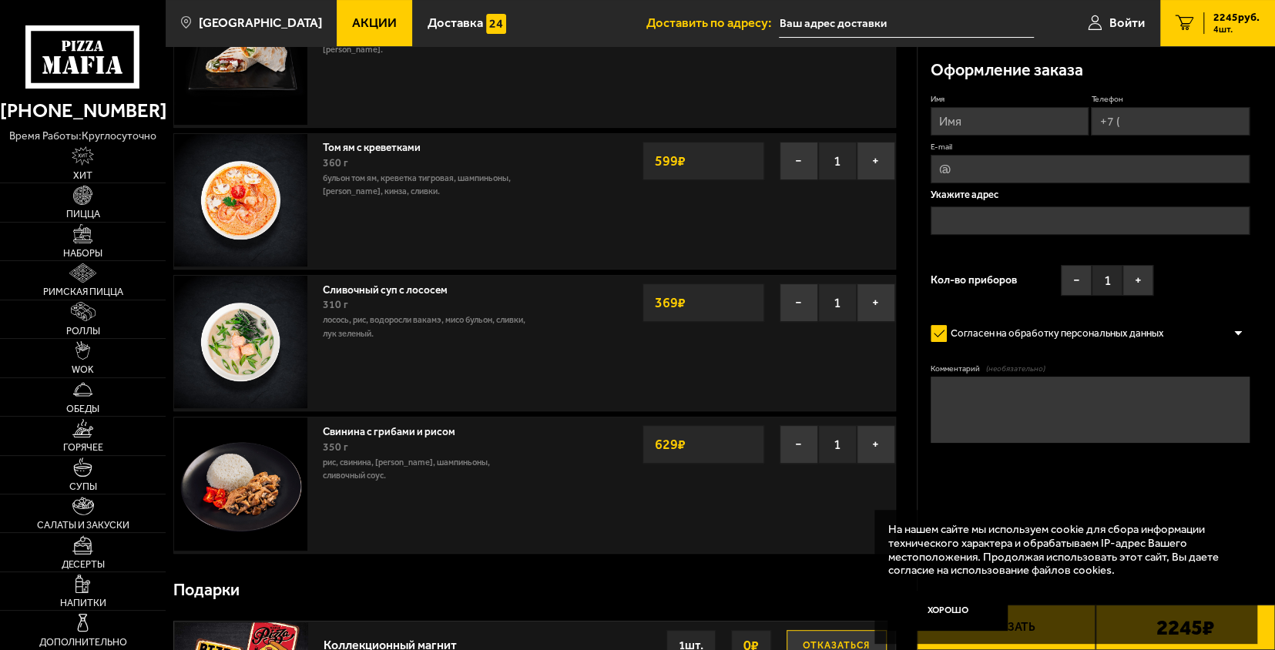
scroll to position [77, 0]
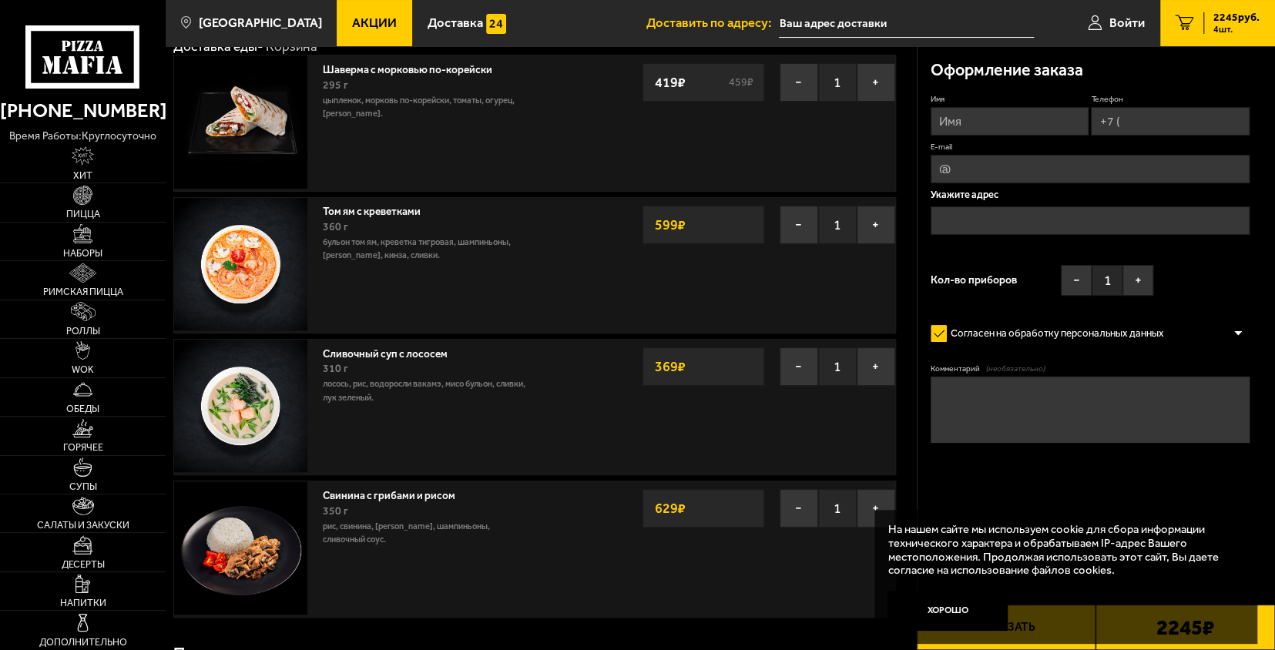
click at [361, 24] on span "Акции" at bounding box center [374, 23] width 45 height 13
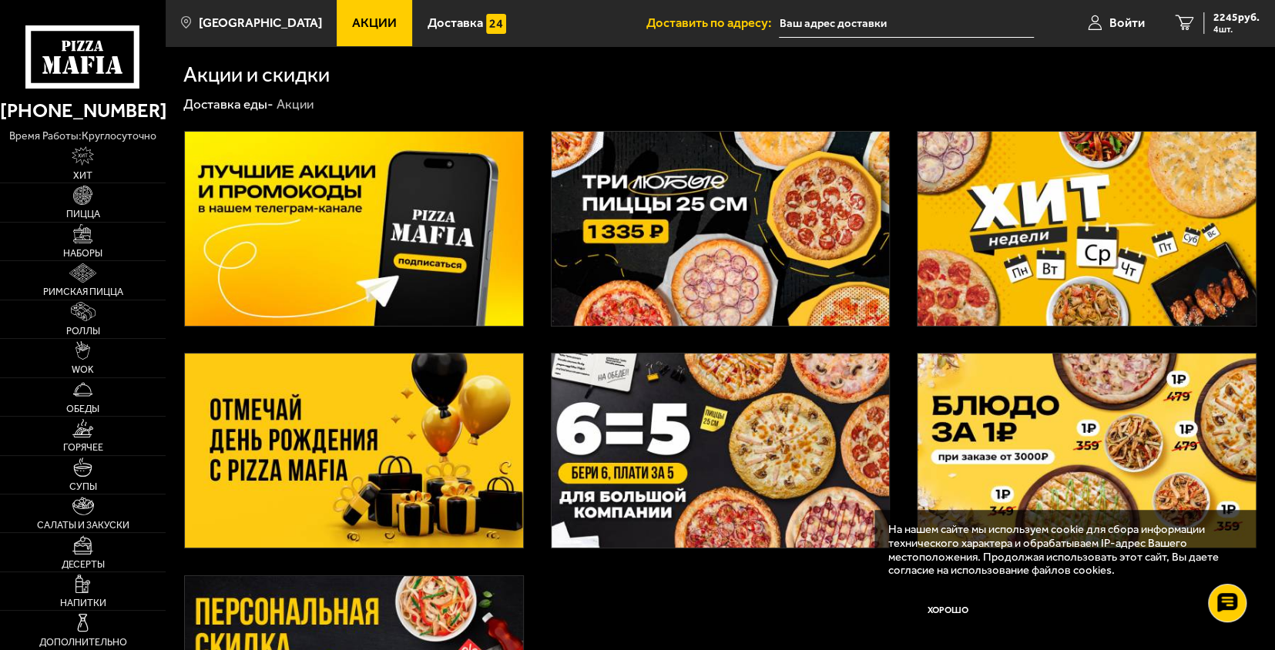
click at [368, 435] on img at bounding box center [354, 451] width 338 height 194
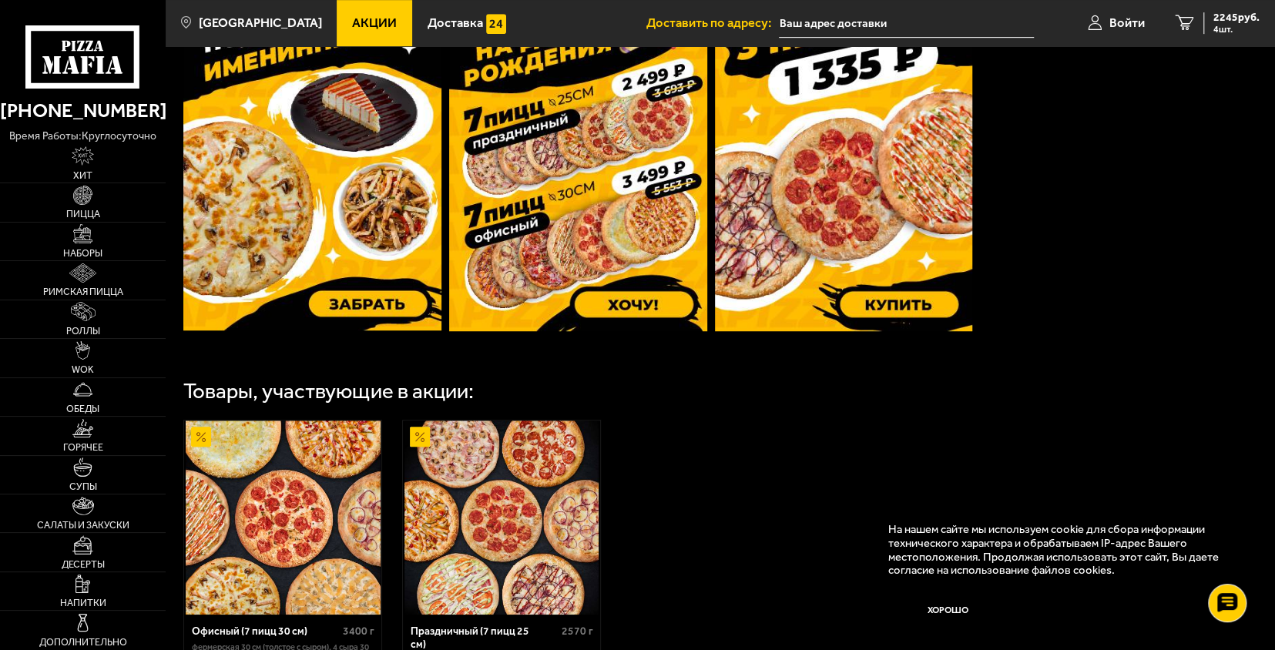
scroll to position [616, 0]
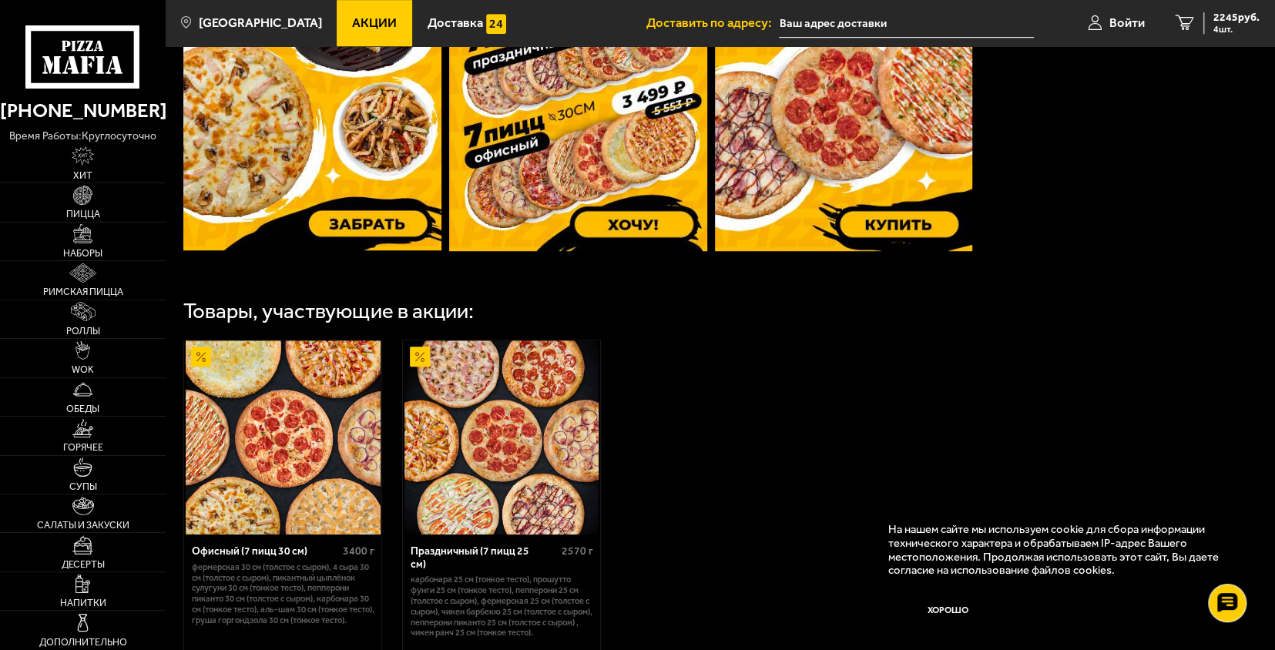
click at [367, 180] on img at bounding box center [312, 79] width 258 height 341
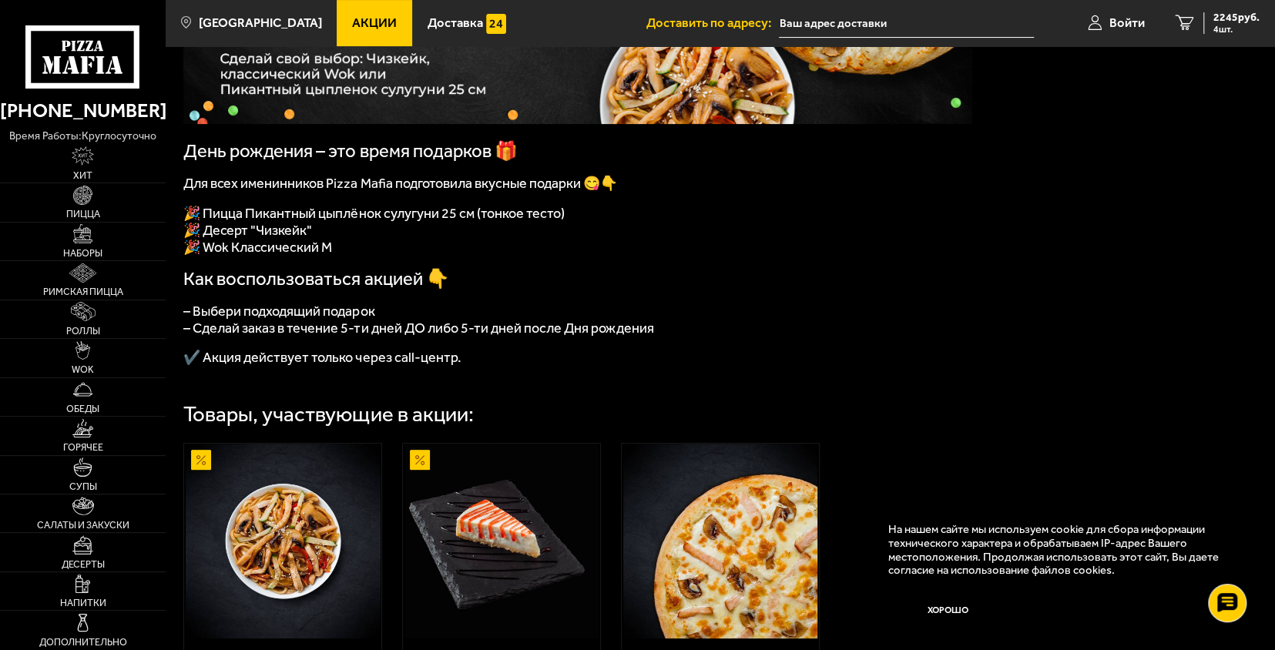
scroll to position [231, 0]
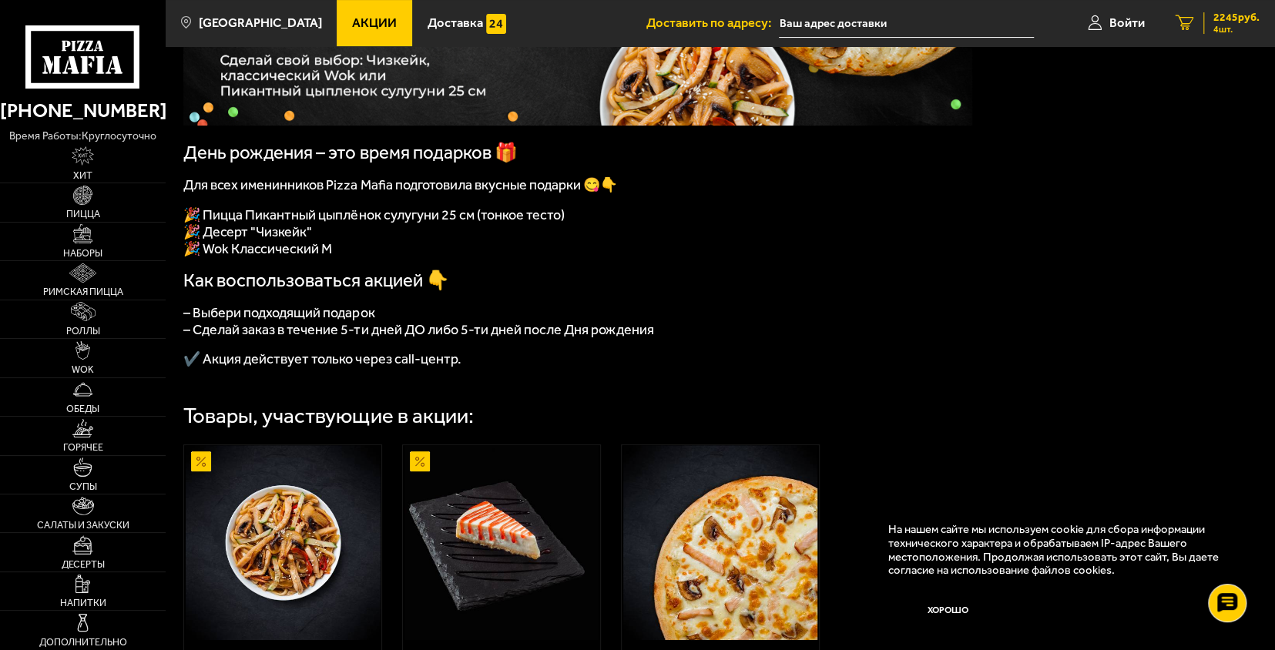
click at [1225, 20] on span "2245 руб." at bounding box center [1236, 17] width 46 height 11
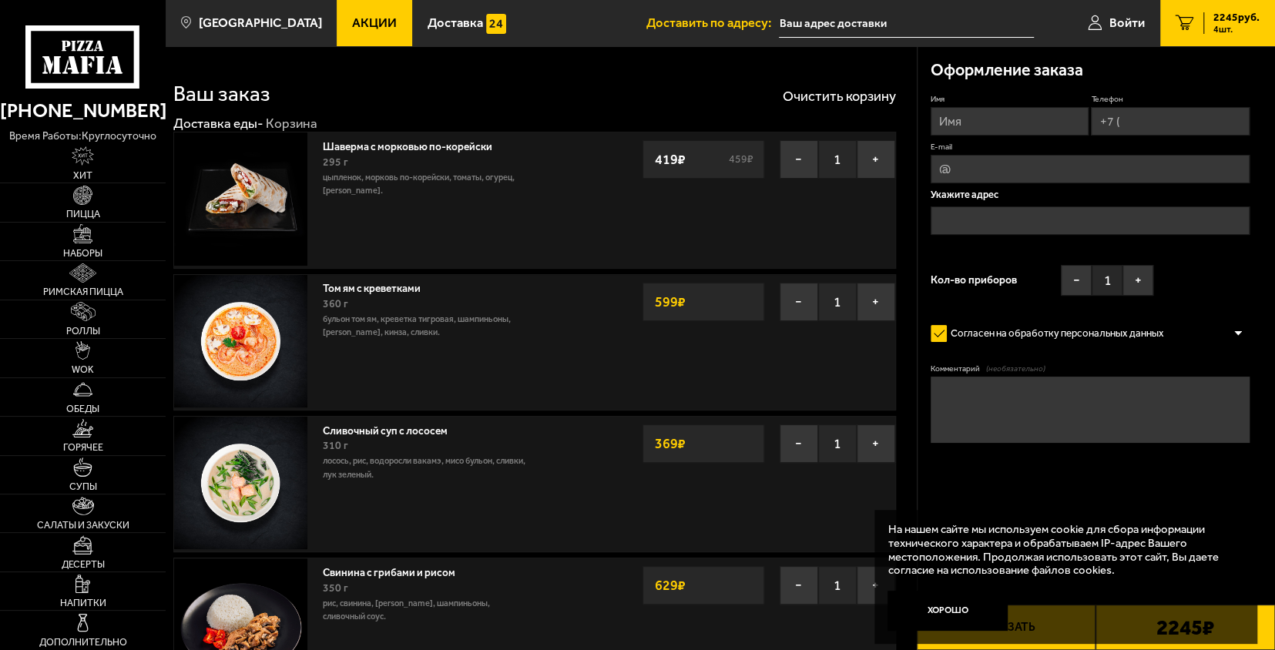
click at [978, 119] on input "Имя" at bounding box center [1010, 121] width 158 height 29
type input "Козлов Алексей Андреевич"
type input "+7 (960) 851-29-72"
type input "alexey.kozlov8@mail.ru"
type input "Алексей"
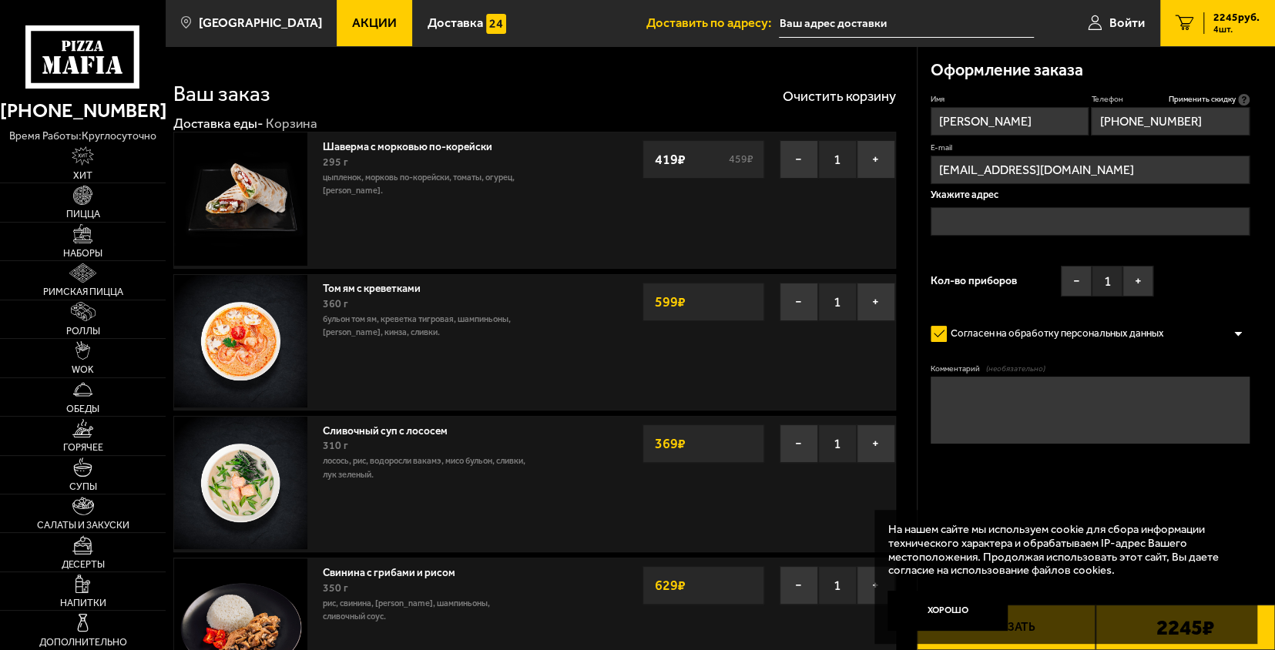
click at [986, 225] on input "text" at bounding box center [1090, 221] width 319 height 29
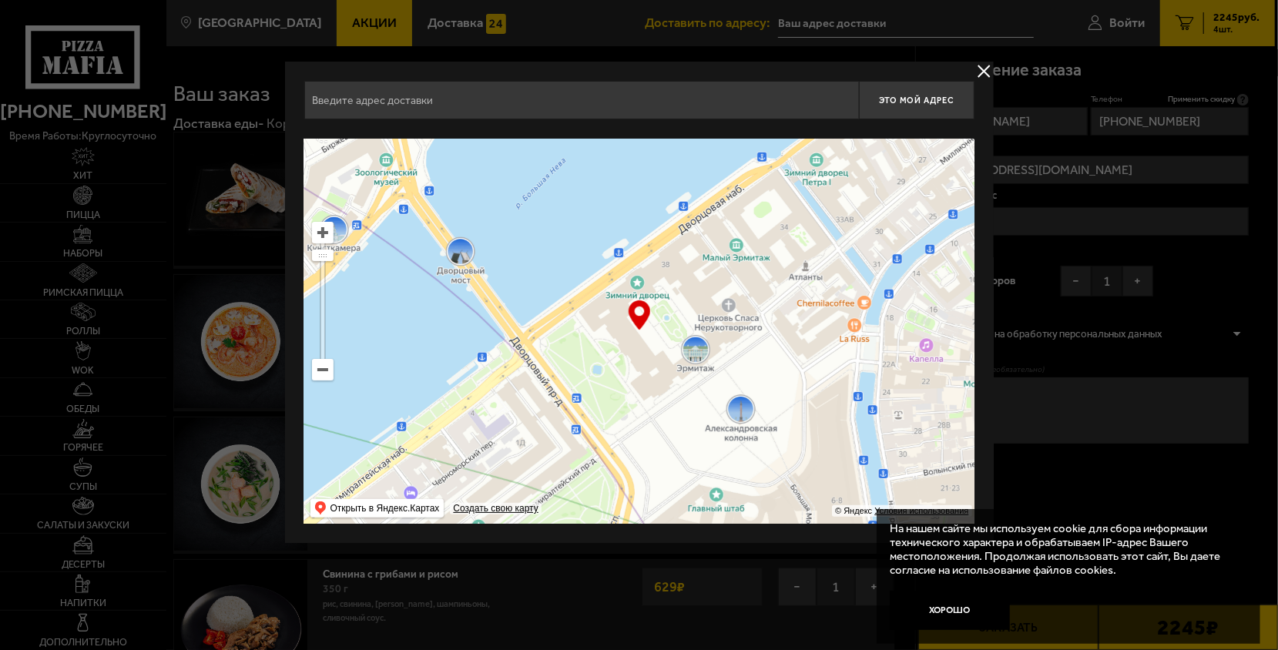
drag, startPoint x: 732, startPoint y: 331, endPoint x: 805, endPoint y: 398, distance: 98.7
click at [821, 411] on ymaps at bounding box center [639, 331] width 670 height 385
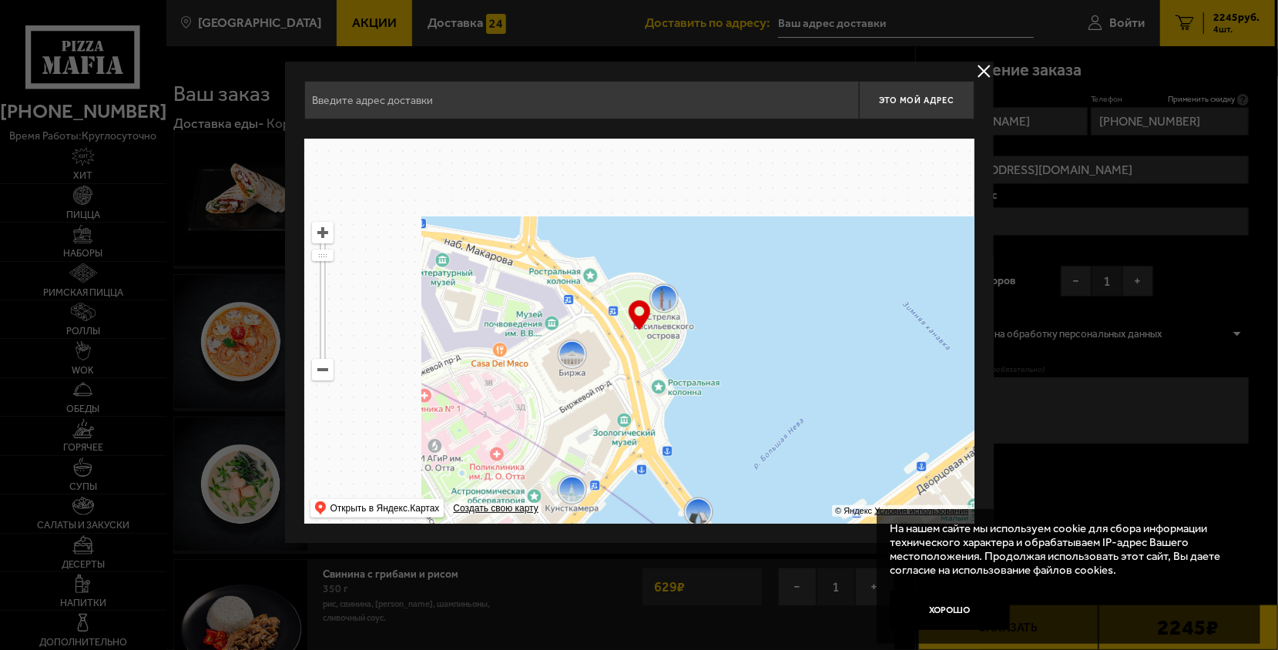
drag, startPoint x: 616, startPoint y: 256, endPoint x: 824, endPoint y: 431, distance: 271.8
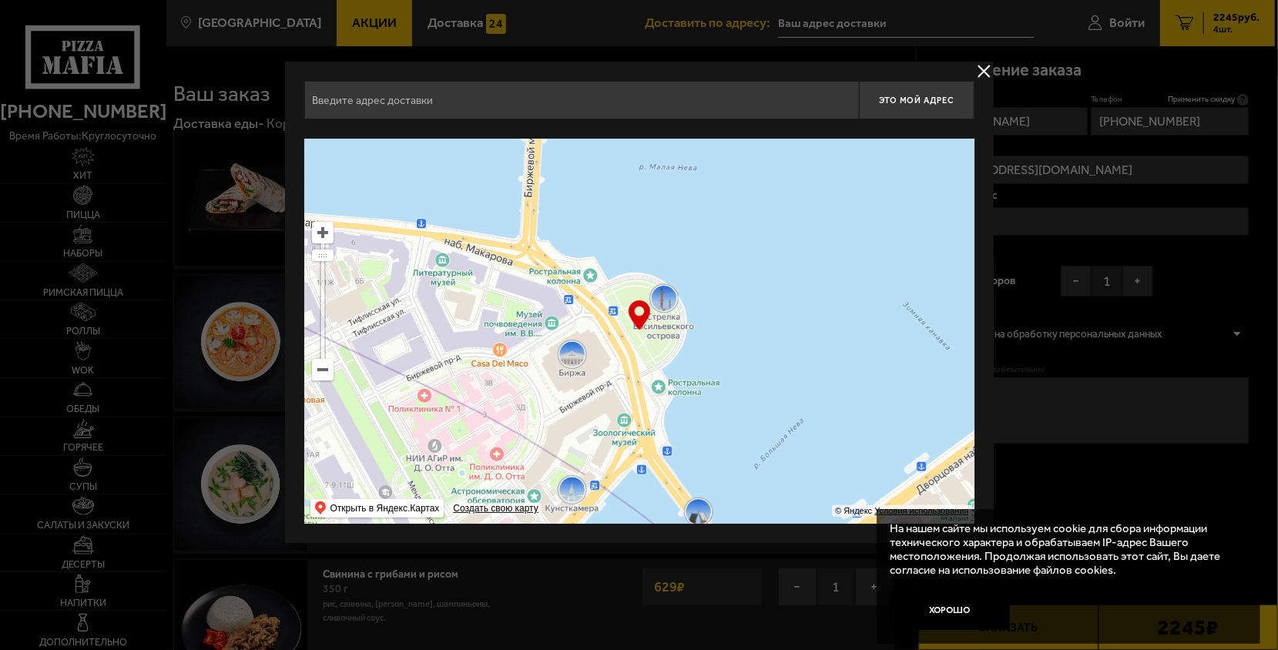
click at [824, 431] on ymaps at bounding box center [639, 331] width 670 height 385
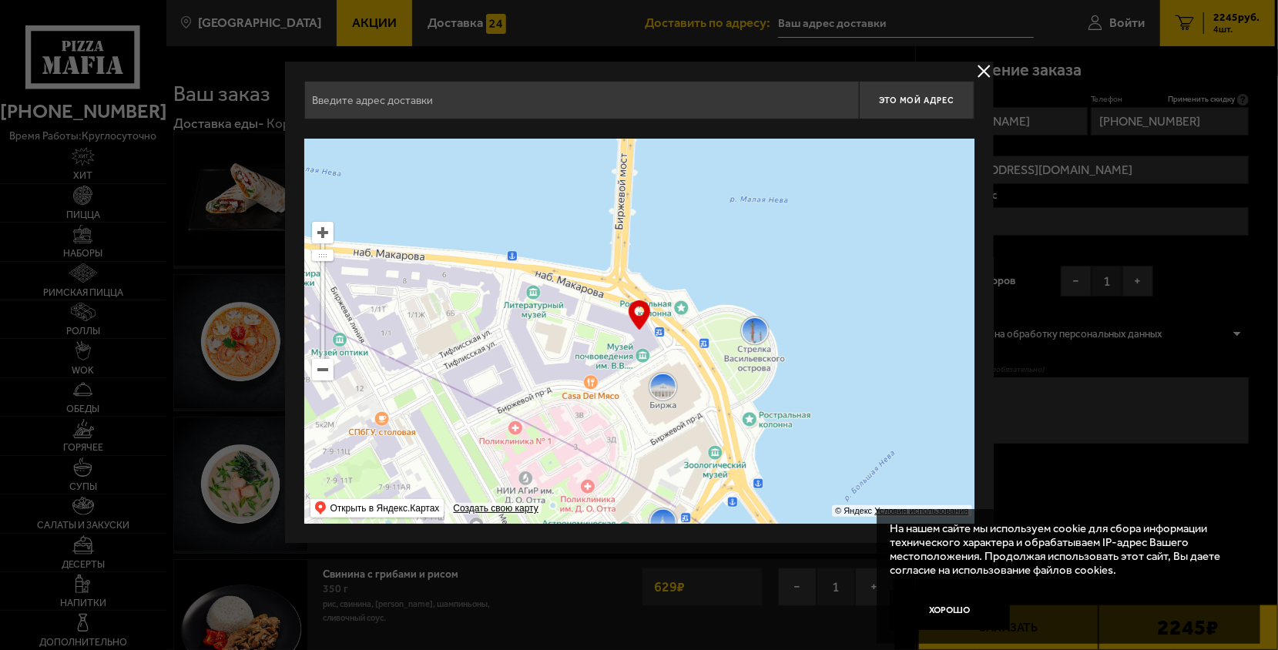
type input "набережная Макарова, 2"
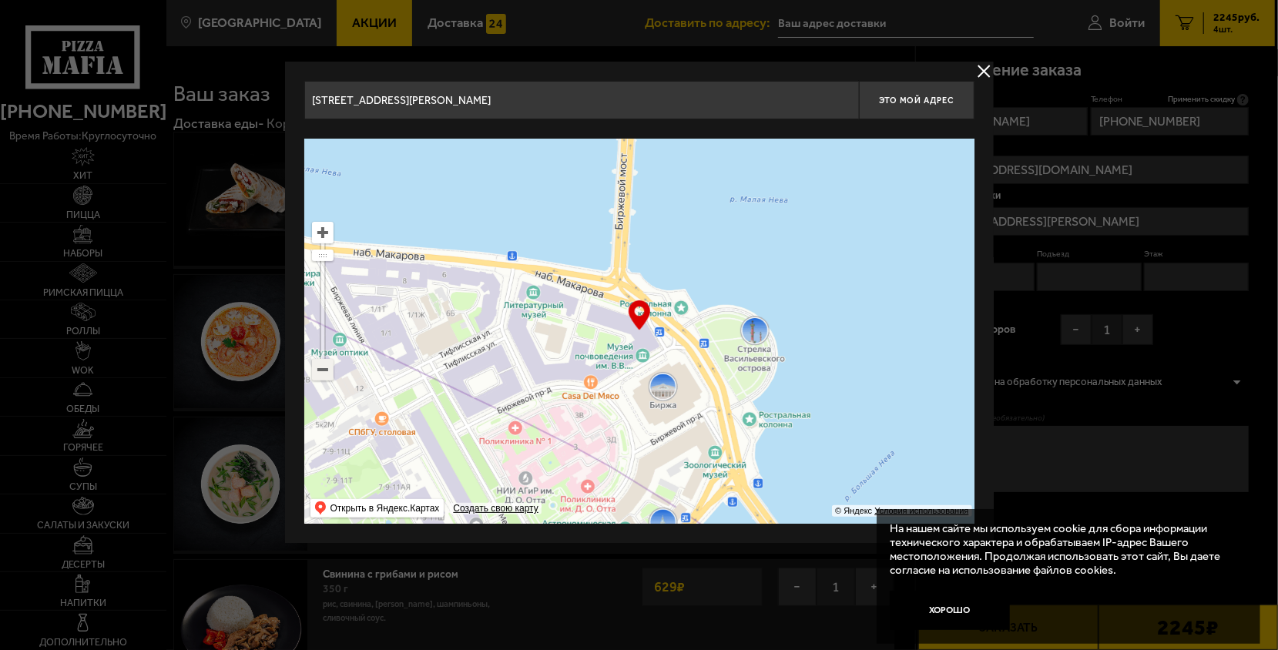
click at [323, 367] on ymaps at bounding box center [323, 370] width 20 height 20
click at [323, 365] on ymaps at bounding box center [323, 370] width 20 height 20
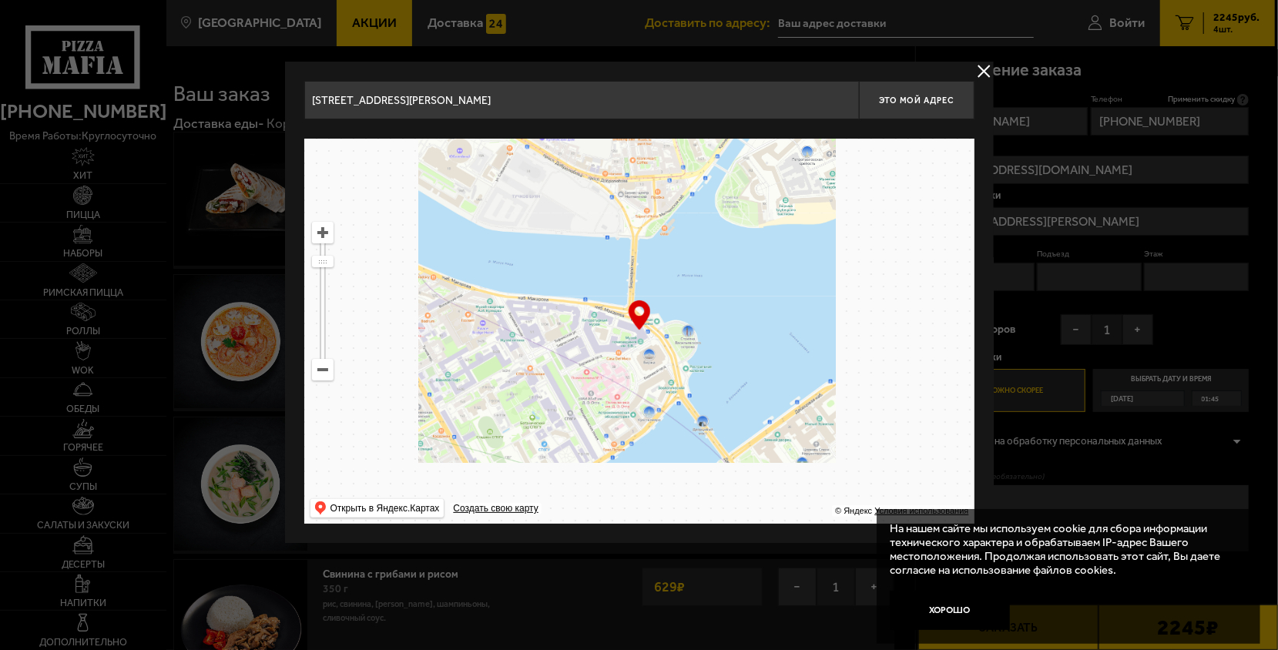
click at [323, 365] on ymaps at bounding box center [323, 370] width 20 height 20
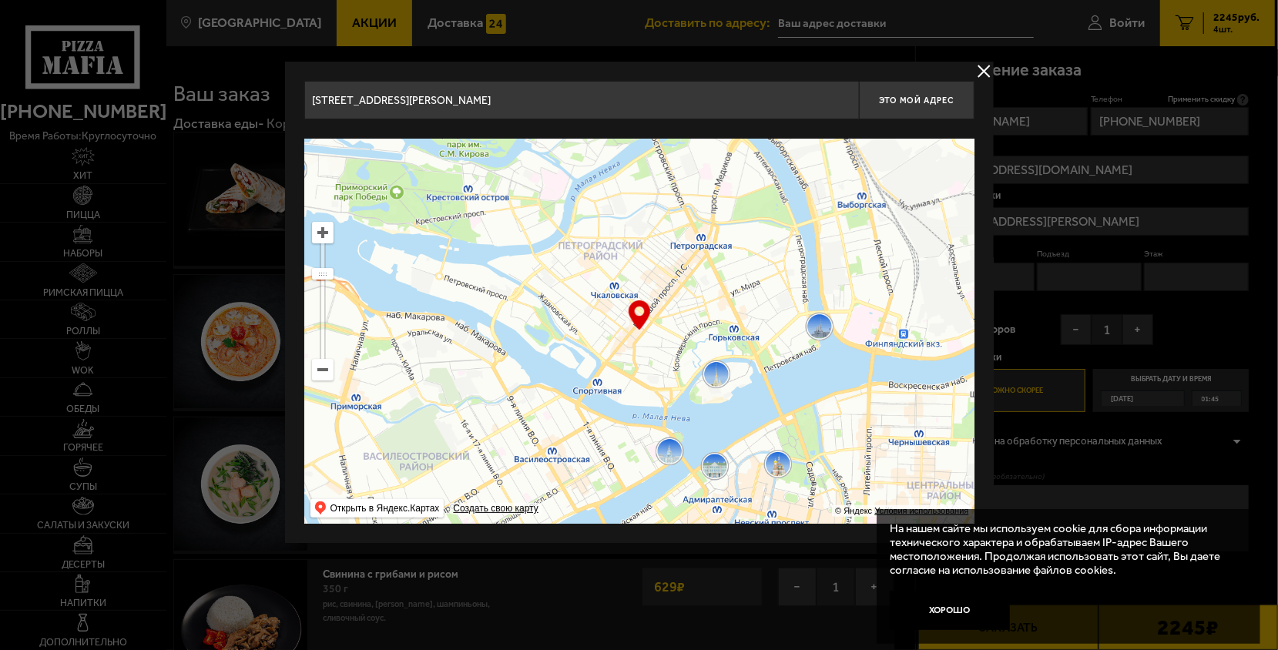
drag, startPoint x: 698, startPoint y: 233, endPoint x: 715, endPoint y: 438, distance: 205.6
click at [721, 445] on ymaps at bounding box center [639, 331] width 670 height 385
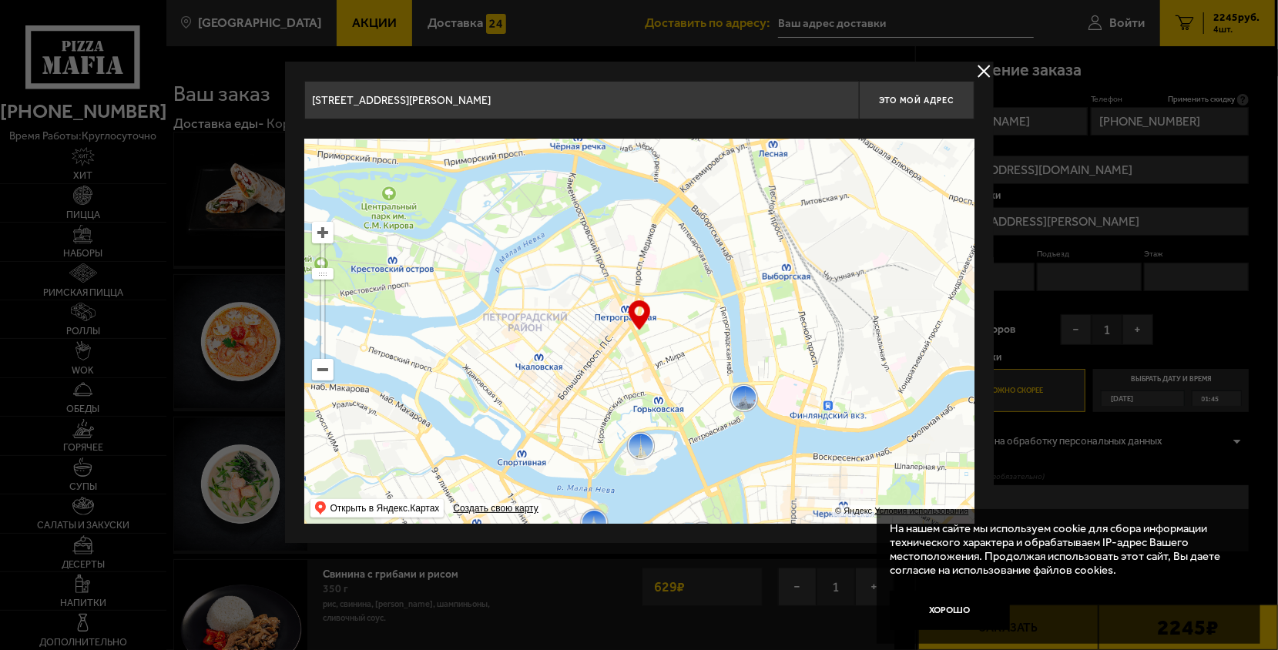
drag, startPoint x: 676, startPoint y: 220, endPoint x: 678, endPoint y: 390, distance: 170.3
click at [679, 474] on ymaps at bounding box center [639, 331] width 670 height 385
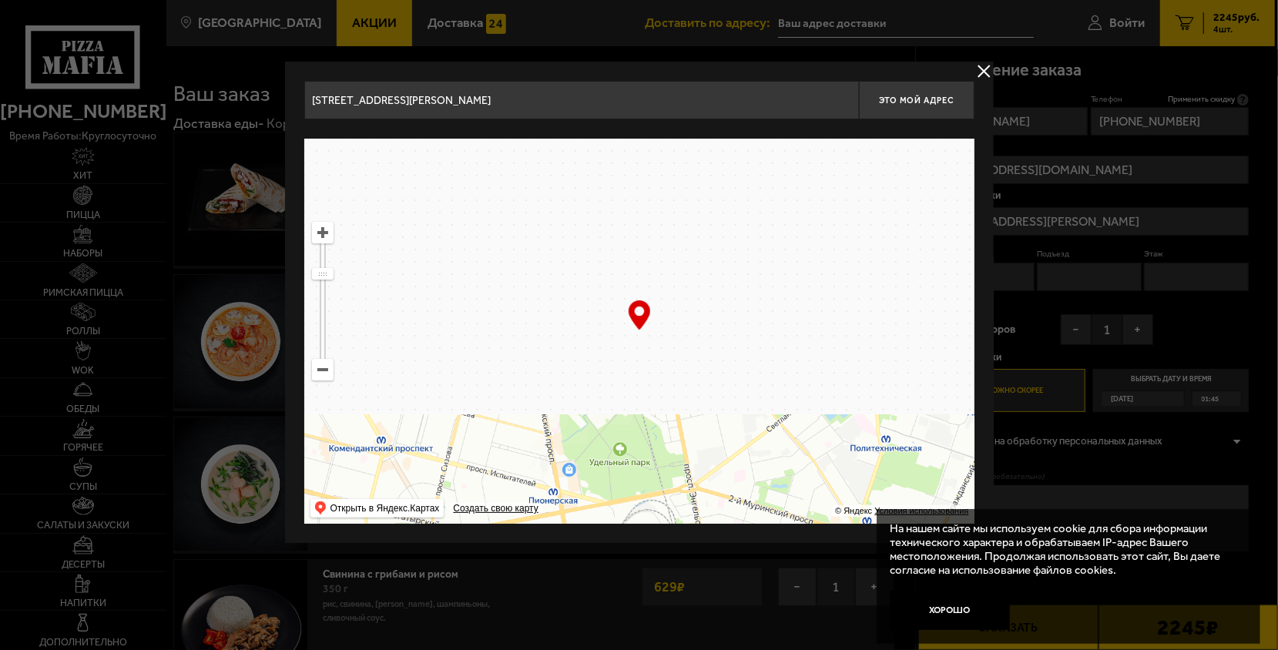
type input "Каменноостровский проспект, 25/2"
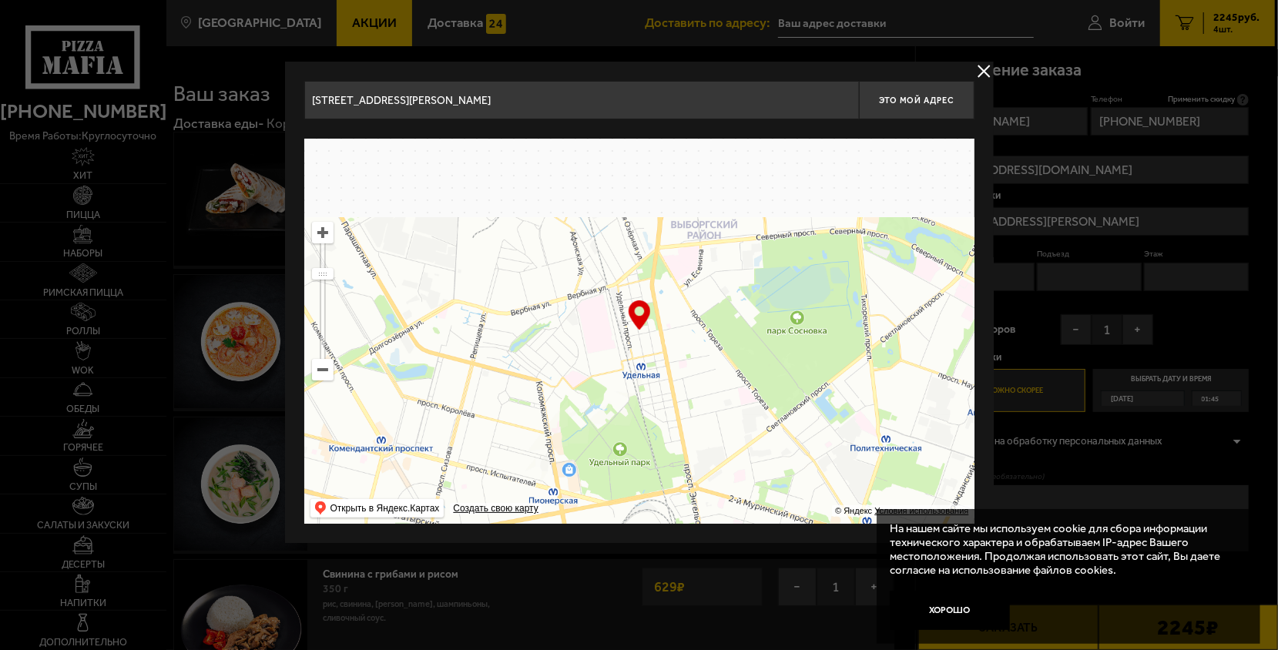
type input "Каменноостровский проспект, 25/2"
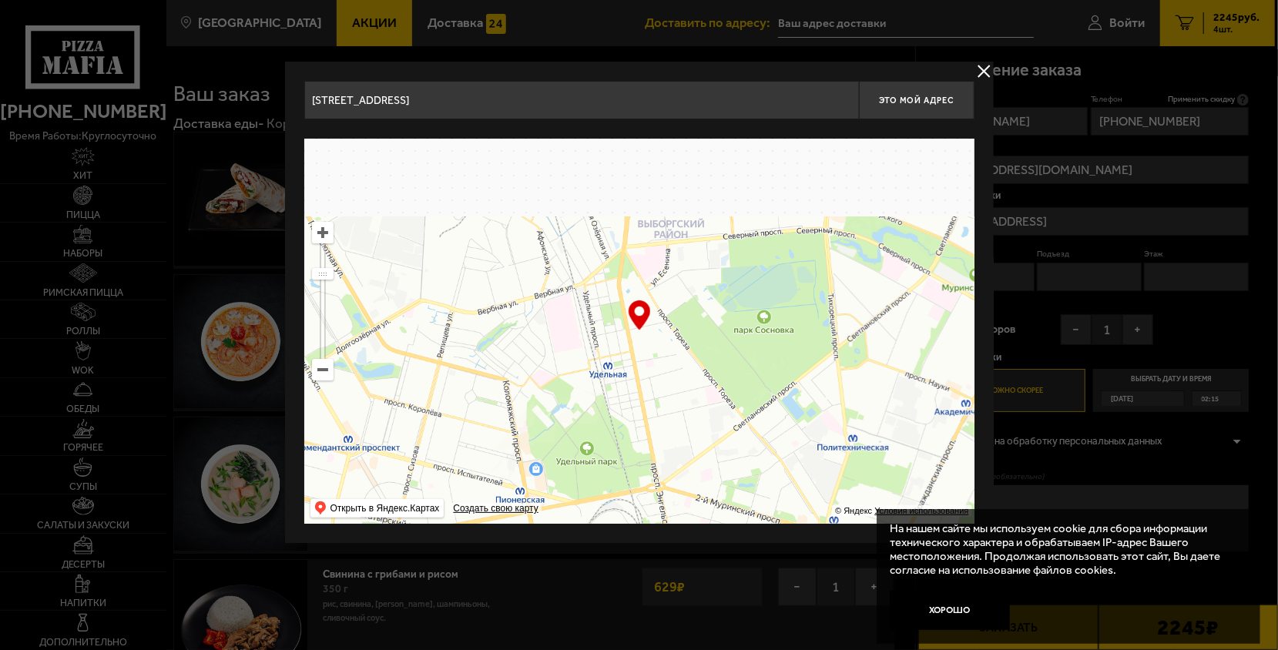
drag, startPoint x: 691, startPoint y: 277, endPoint x: 616, endPoint y: 341, distance: 97.9
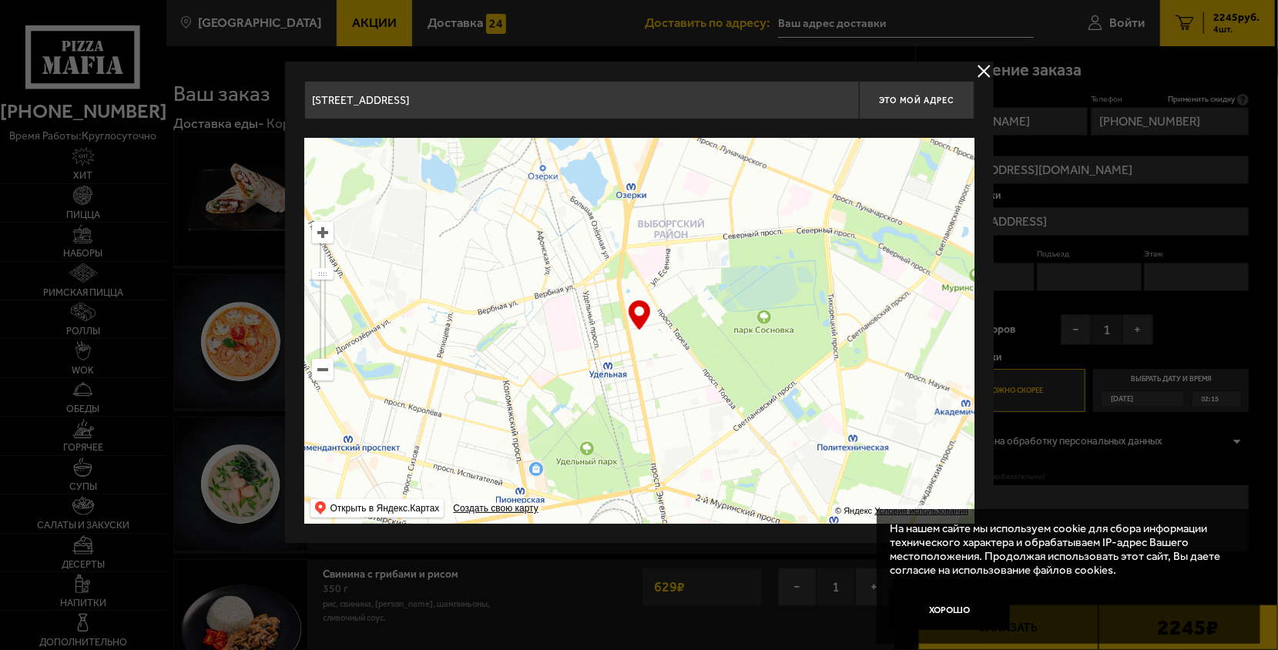
click at [613, 350] on ymaps at bounding box center [639, 331] width 670 height 385
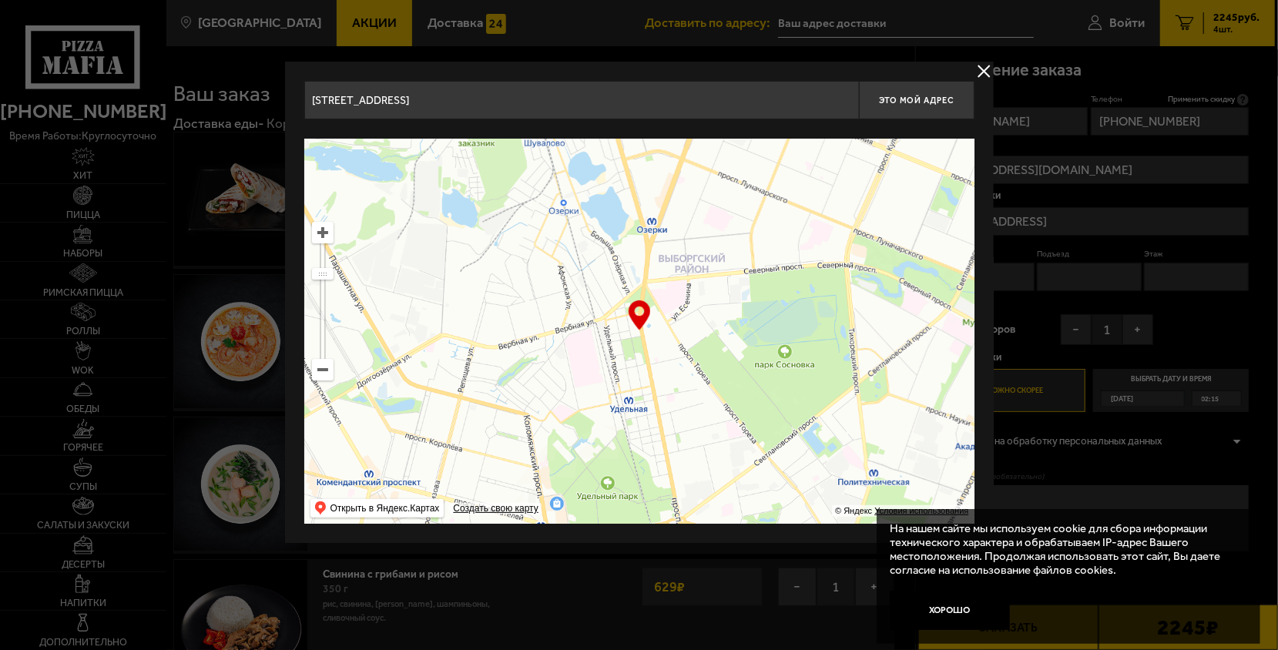
drag, startPoint x: 630, startPoint y: 194, endPoint x: 656, endPoint y: 321, distance: 129.0
click at [656, 321] on ymaps at bounding box center [639, 331] width 670 height 385
type input "проспект Энгельса, 94к1"
click at [324, 231] on ymaps at bounding box center [323, 233] width 20 height 20
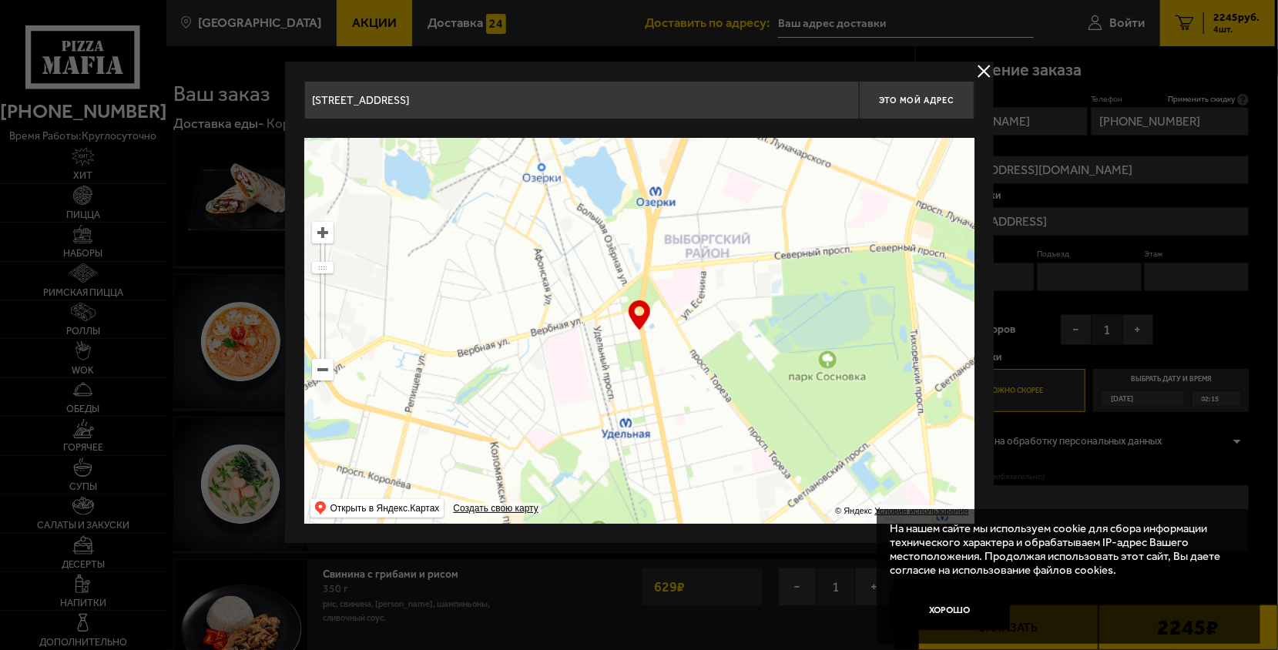
click at [324, 231] on ymaps at bounding box center [323, 233] width 20 height 20
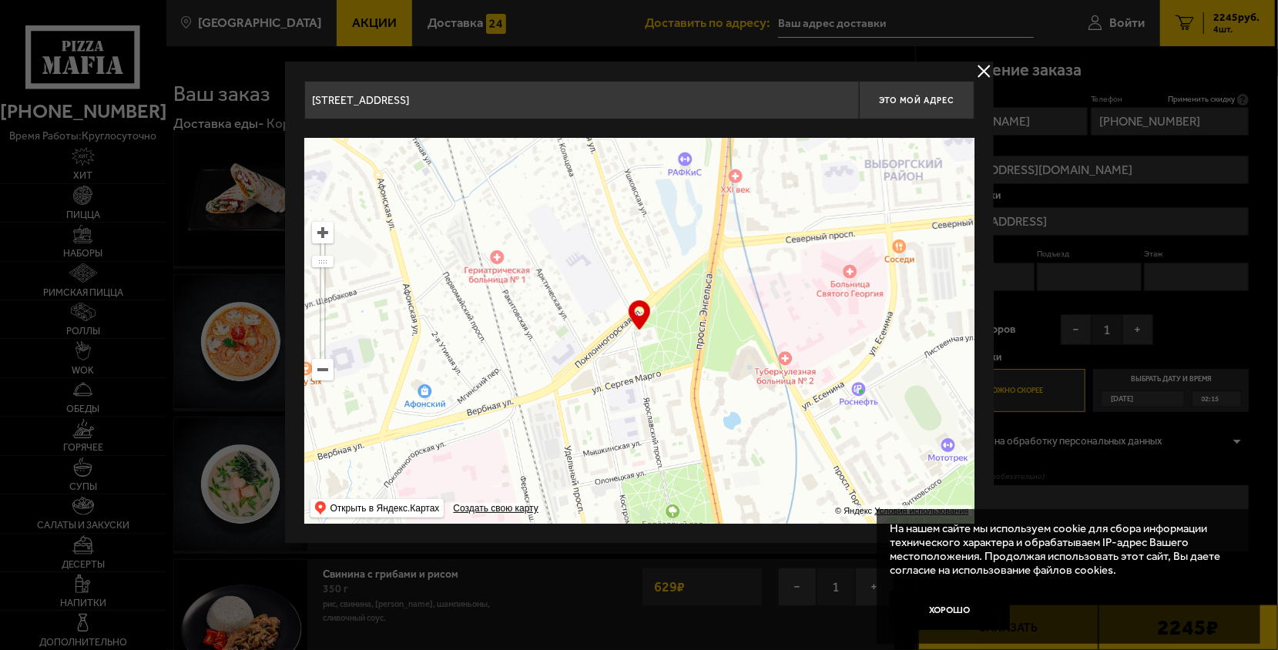
drag, startPoint x: 723, startPoint y: 308, endPoint x: 738, endPoint y: 325, distance: 22.4
click at [740, 330] on ymaps at bounding box center [639, 331] width 670 height 385
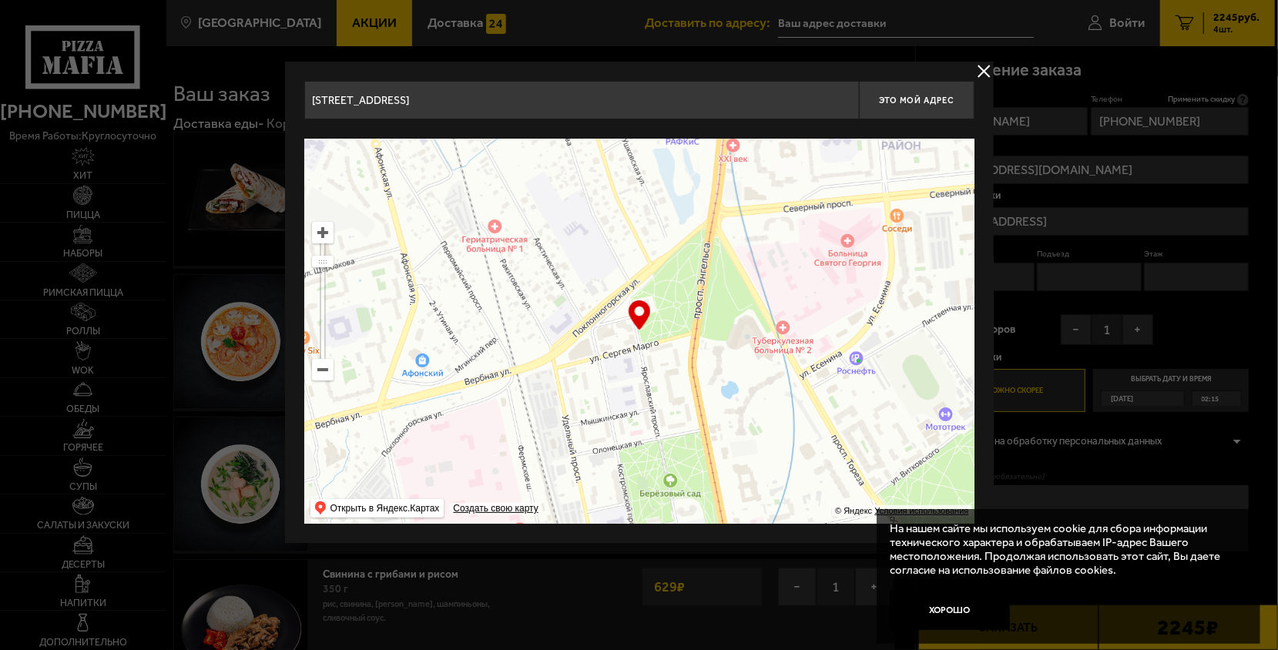
drag, startPoint x: 621, startPoint y: 274, endPoint x: 542, endPoint y: 176, distance: 125.5
click at [542, 176] on ymaps at bounding box center [639, 331] width 670 height 385
click at [324, 229] on ymaps at bounding box center [323, 233] width 20 height 20
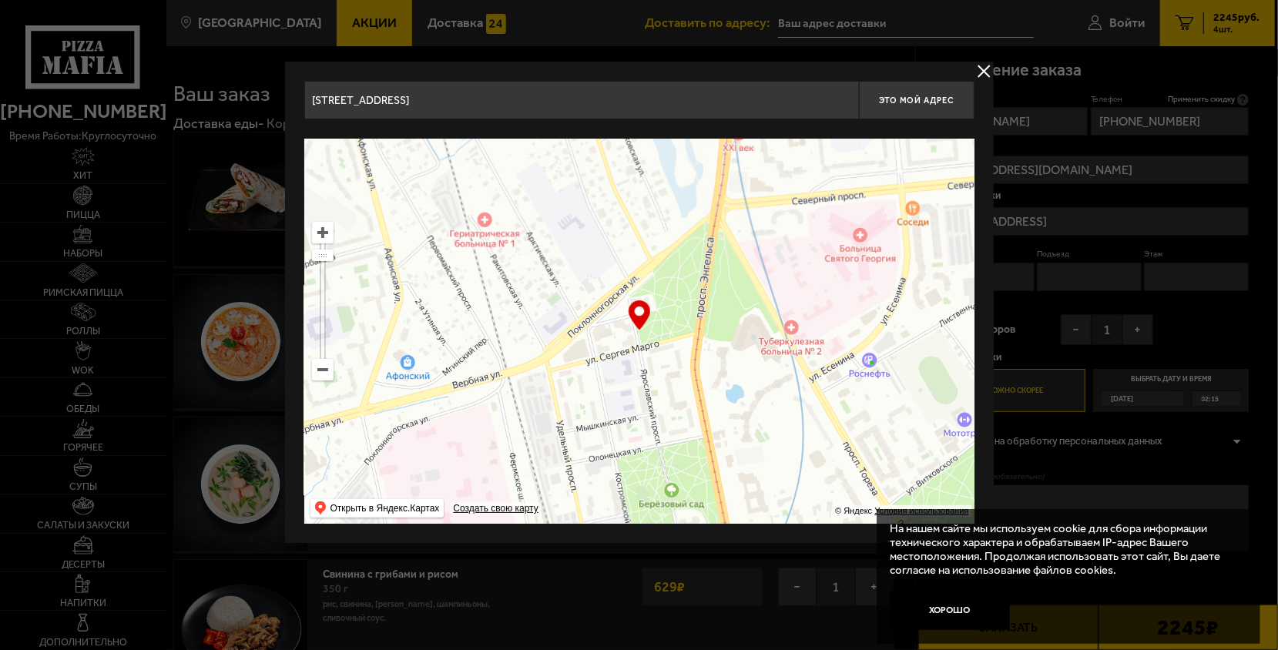
click at [324, 229] on ymaps at bounding box center [323, 233] width 20 height 20
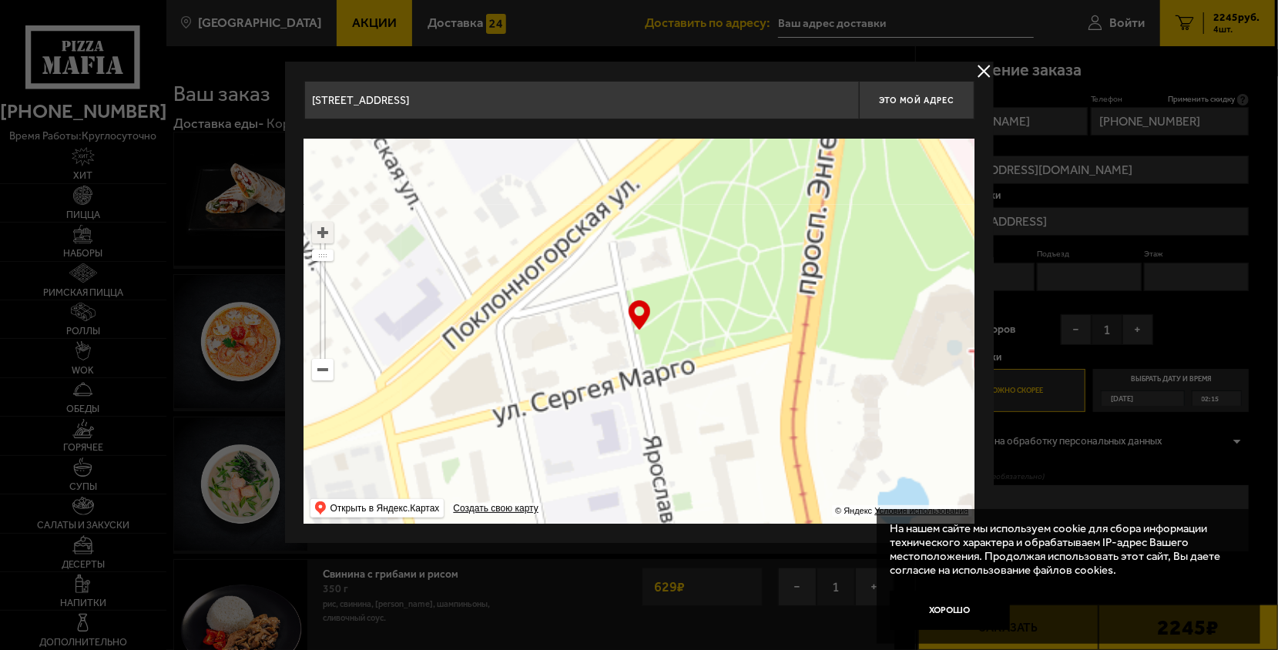
click at [324, 229] on ymaps at bounding box center [323, 233] width 20 height 20
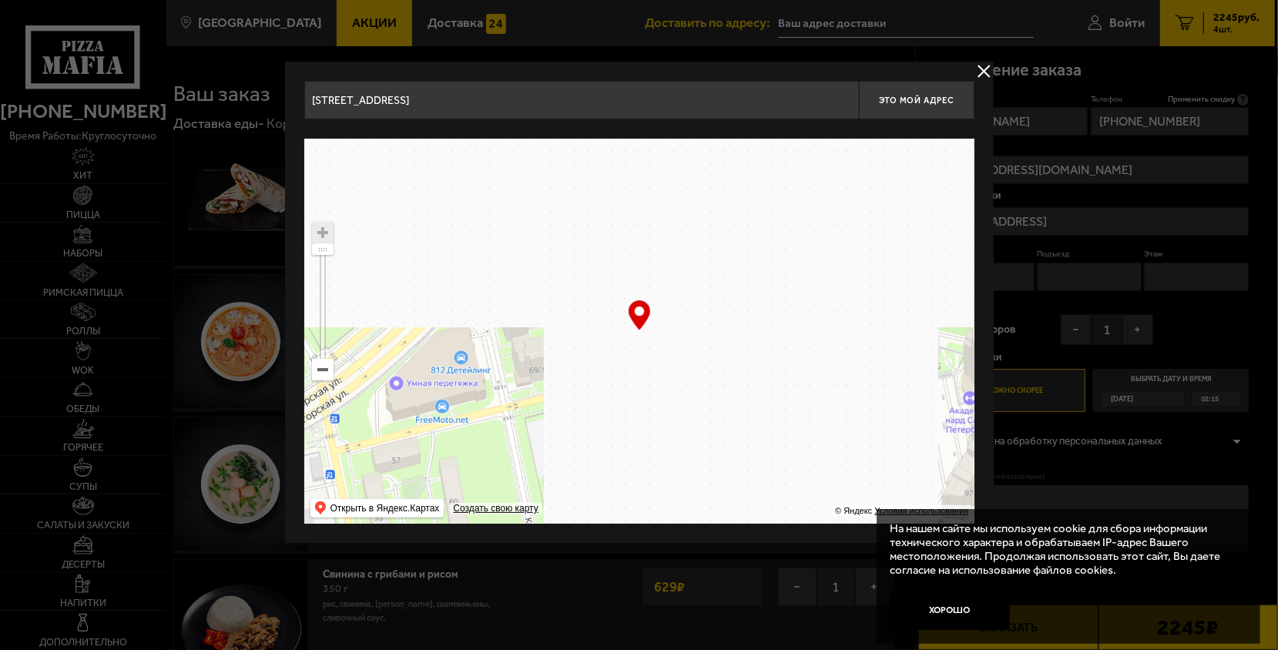
drag, startPoint x: 701, startPoint y: 326, endPoint x: 730, endPoint y: 305, distance: 35.3
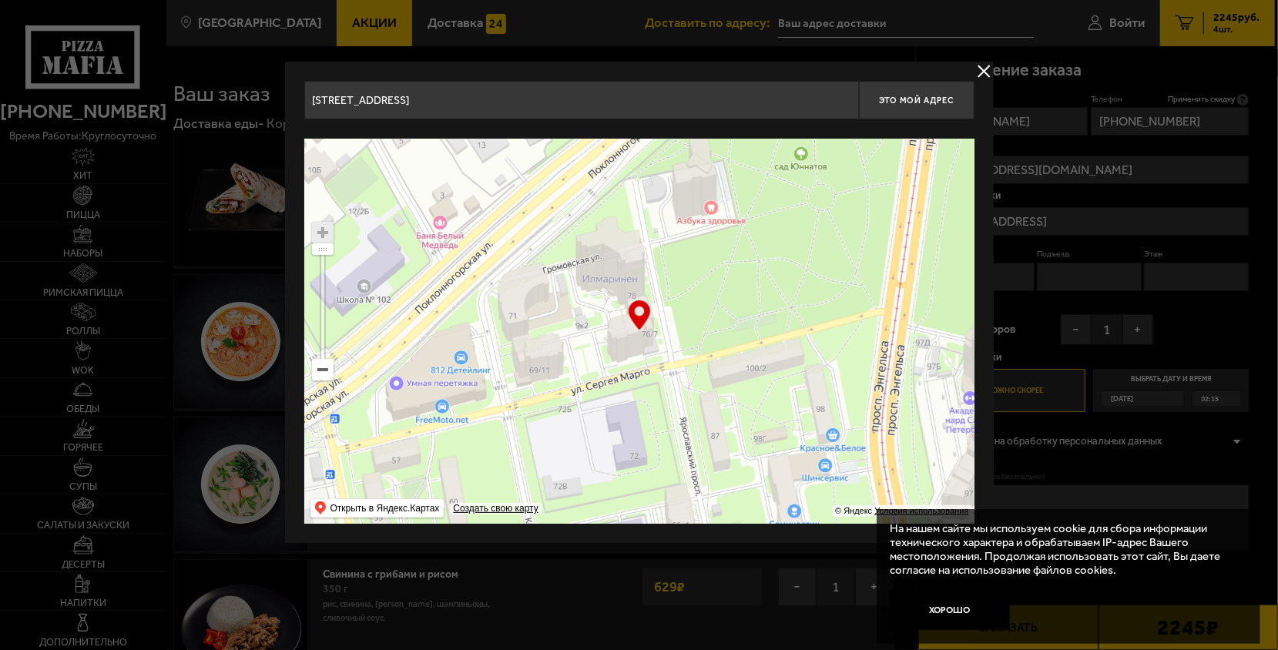
click at [730, 305] on ymaps at bounding box center [639, 331] width 670 height 385
type input "Ярославский проспект, 76/7"
click at [928, 99] on span "Это мой адрес" at bounding box center [916, 101] width 74 height 10
type input "Ярославский проспект, 76/7"
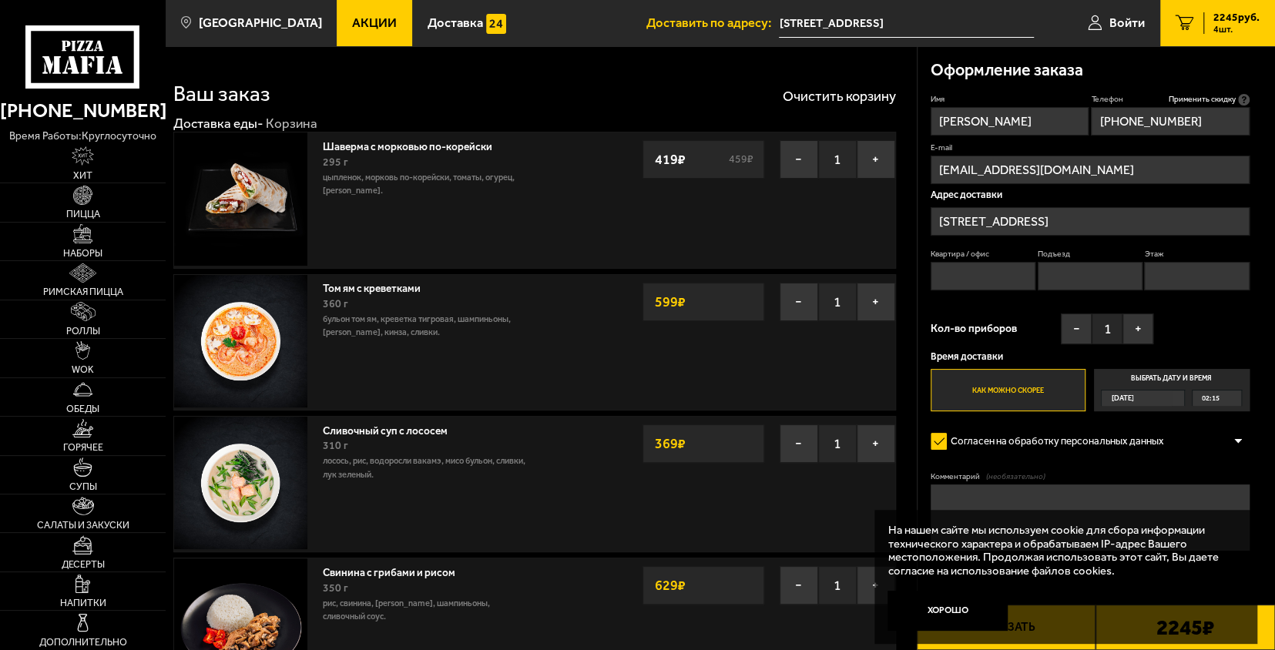
click at [1004, 274] on input "Квартира / офис" at bounding box center [983, 276] width 105 height 29
type input "57"
click at [1059, 282] on input "Подъезд" at bounding box center [1090, 276] width 105 height 29
type input "1"
click at [1220, 279] on input "Этаж" at bounding box center [1196, 276] width 105 height 29
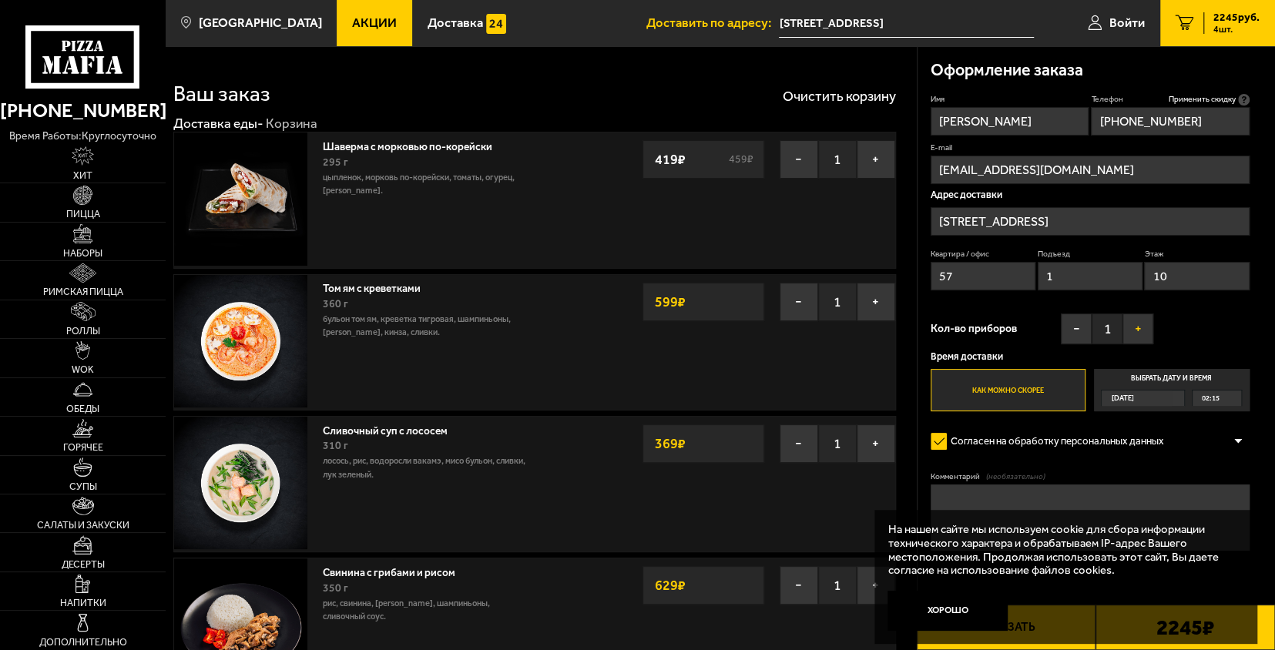
type input "10"
click at [1151, 328] on button "+" at bounding box center [1138, 329] width 31 height 31
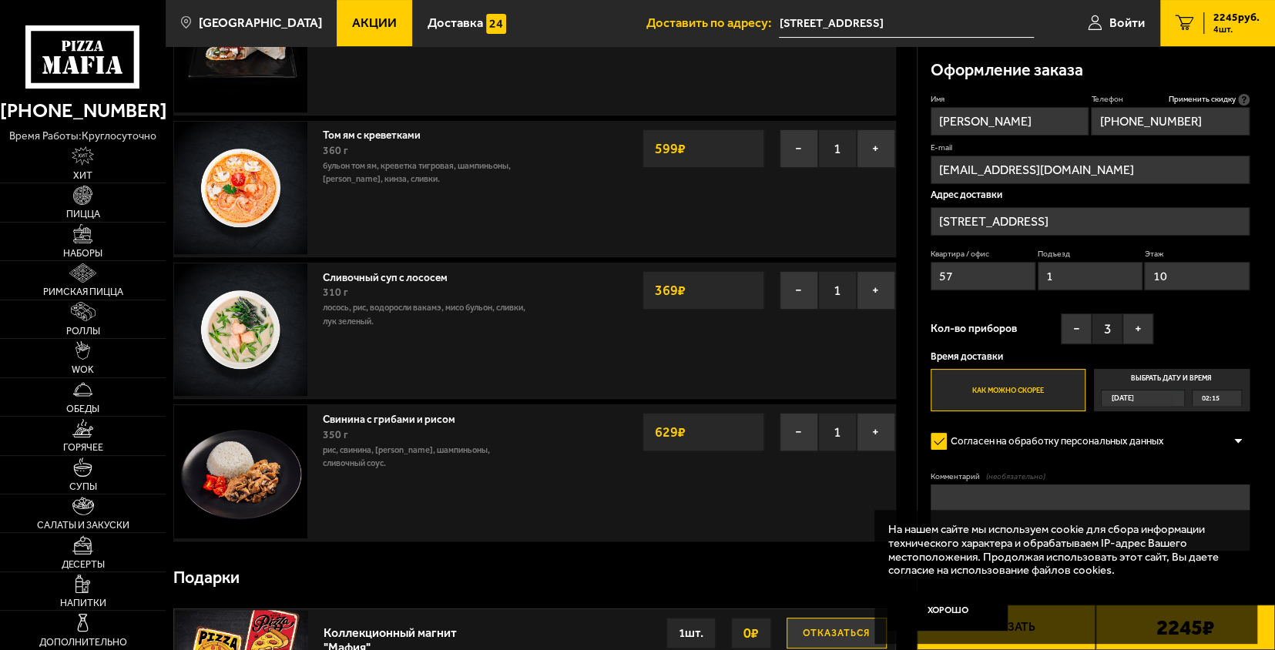
scroll to position [154, 0]
click at [959, 608] on button "Хорошо" at bounding box center [947, 611] width 119 height 40
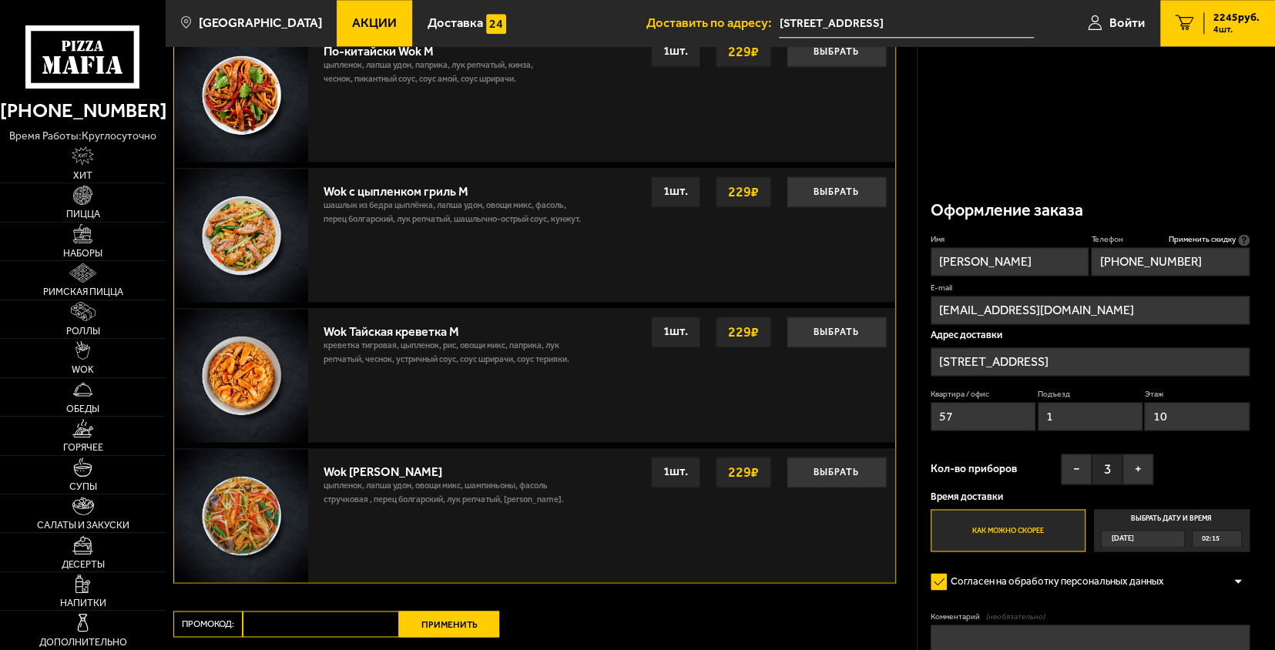
scroll to position [1240, 0]
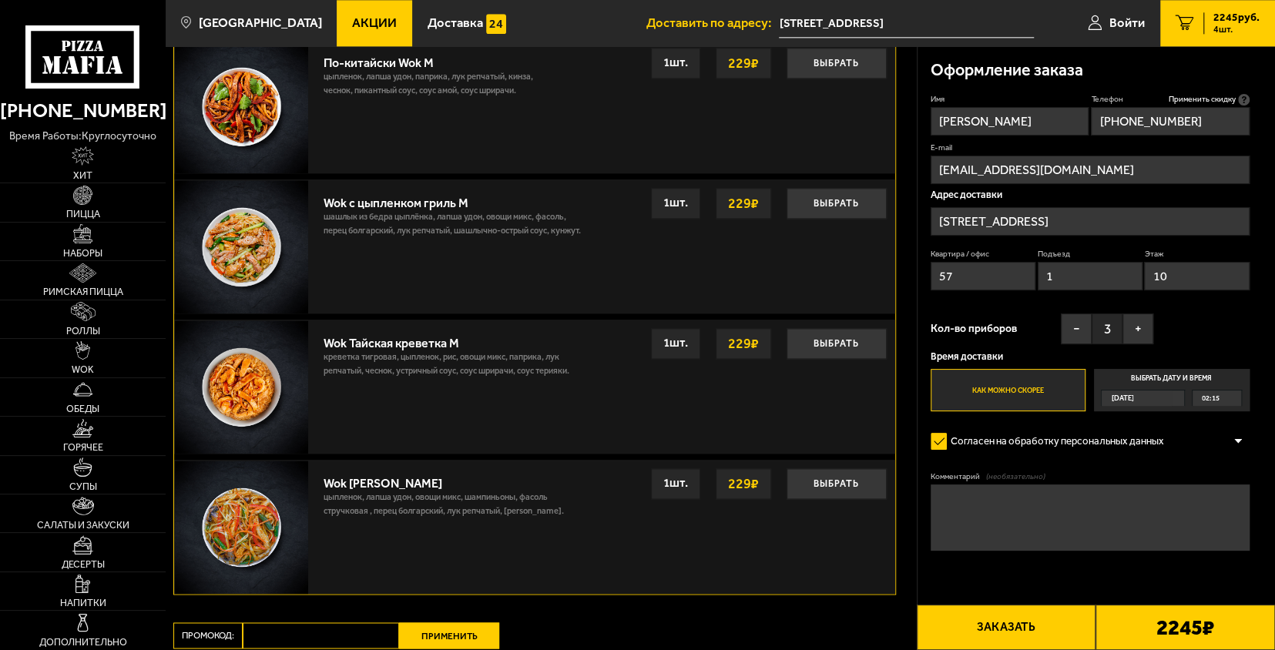
click at [1025, 618] on button "Заказать" at bounding box center [1007, 627] width 180 height 45
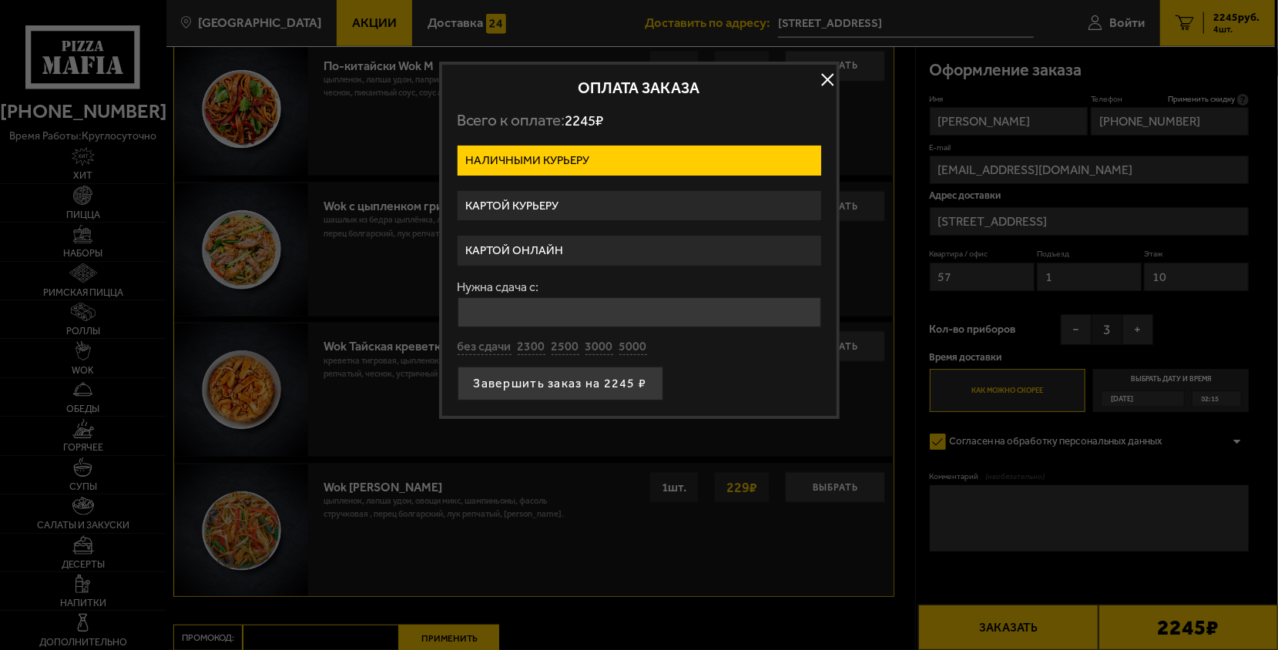
click at [564, 203] on label "Картой курьеру" at bounding box center [640, 206] width 364 height 30
click at [0, 0] on input "Картой курьеру" at bounding box center [0, 0] width 0 height 0
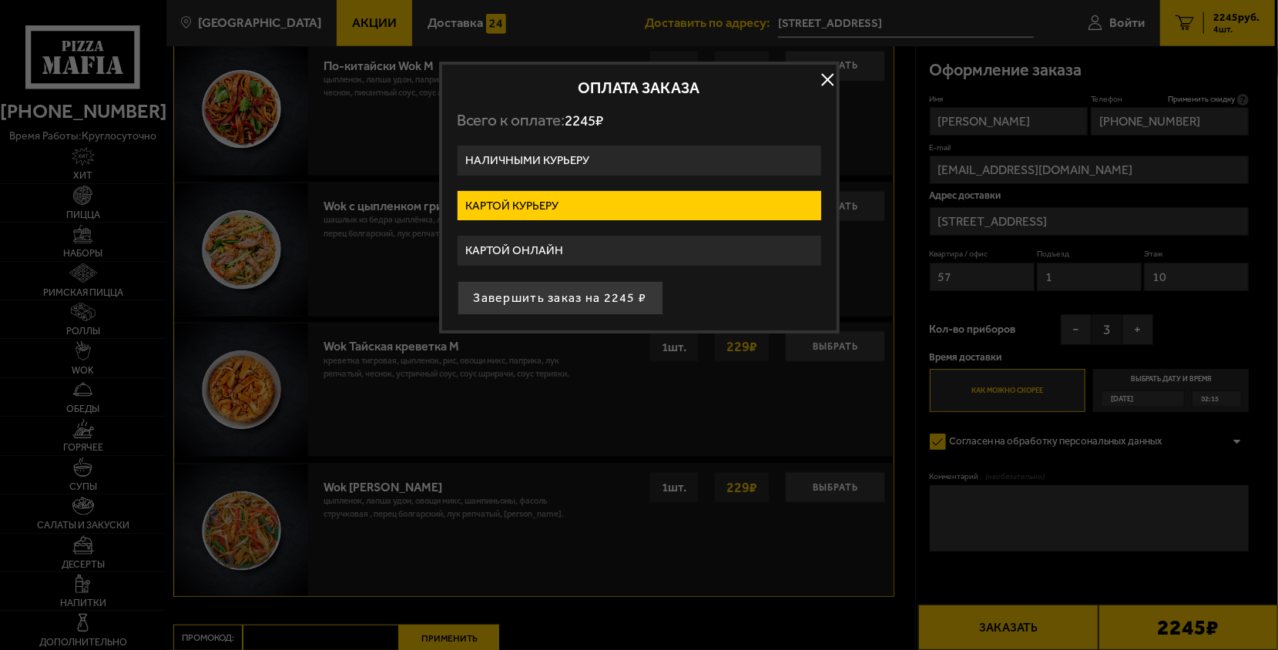
click at [828, 82] on button "button" at bounding box center [828, 79] width 23 height 23
